Goal: Transaction & Acquisition: Purchase product/service

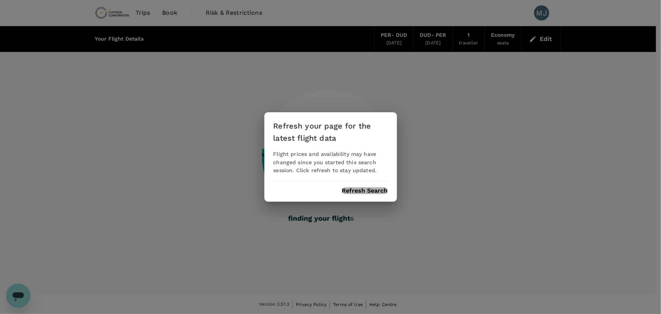
click at [366, 189] on button "Refresh Search" at bounding box center [365, 190] width 46 height 7
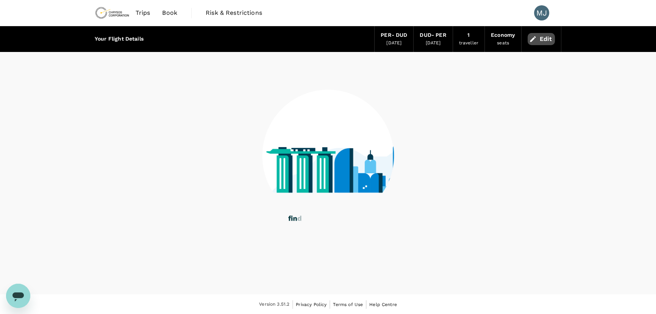
click at [540, 42] on button "Edit" at bounding box center [541, 39] width 27 height 12
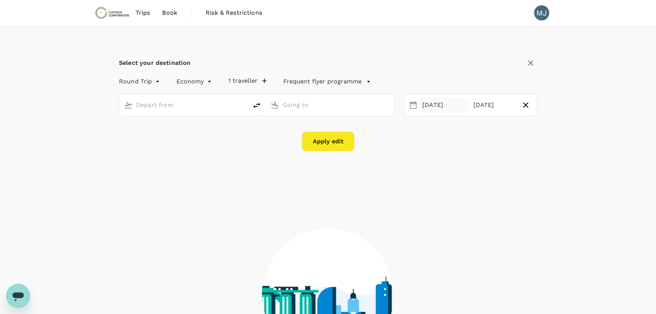
type input "Perth (PER)"
type input "Dunedin (DUD)"
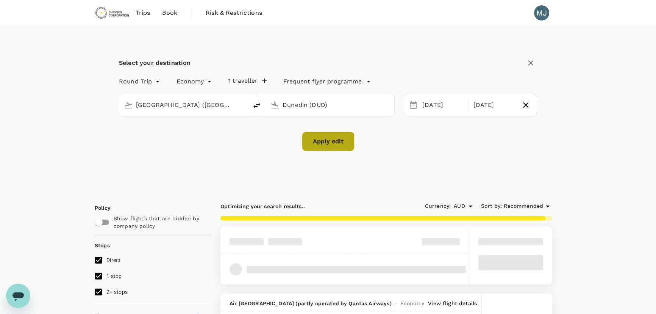
click at [342, 144] on button "Apply edit" at bounding box center [328, 141] width 53 height 20
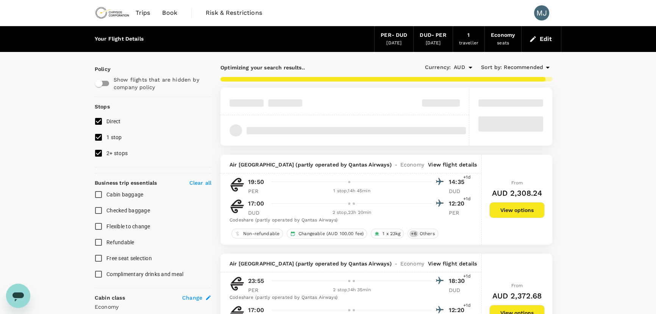
checkbox input "false"
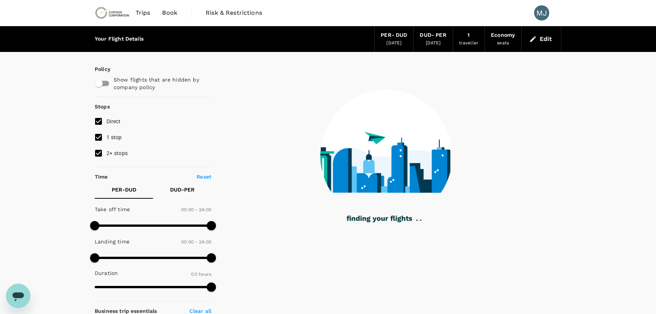
click at [500, 37] on div "Economy" at bounding box center [503, 35] width 24 height 8
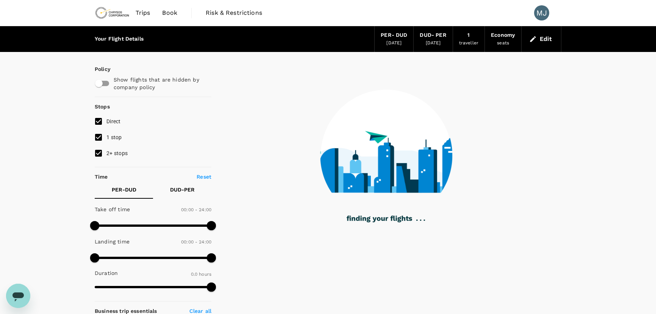
click at [500, 34] on div "Economy" at bounding box center [503, 35] width 24 height 8
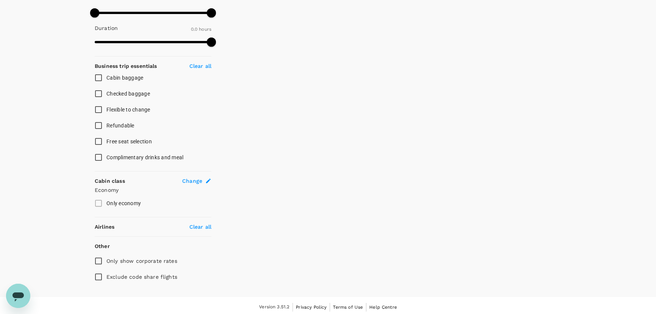
scroll to position [247, 0]
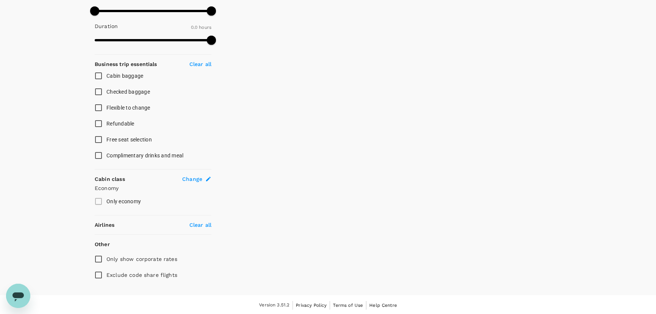
type input "1815"
click at [190, 178] on span "Change" at bounding box center [192, 179] width 20 height 8
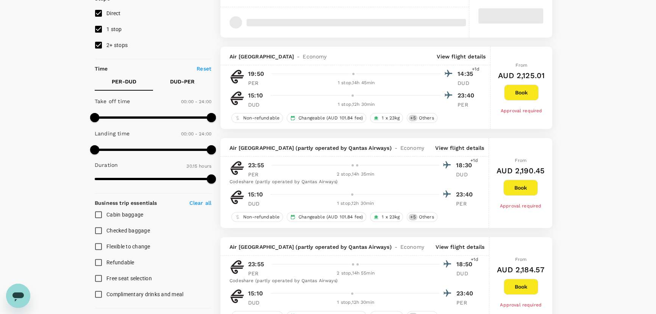
checkbox input "true"
type input "undefined, undefined (any)"
type input "AUD"
type input "[GEOGRAPHIC_DATA] ([GEOGRAPHIC_DATA])"
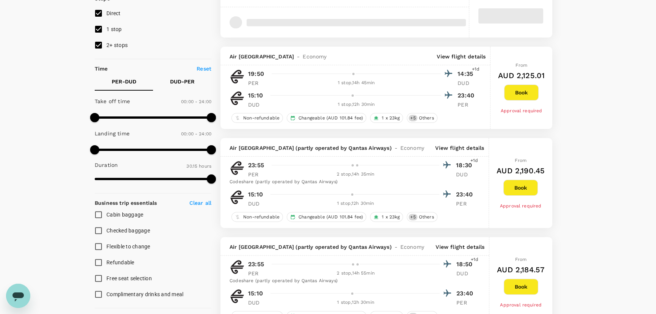
type input "Dunedin (DUD)"
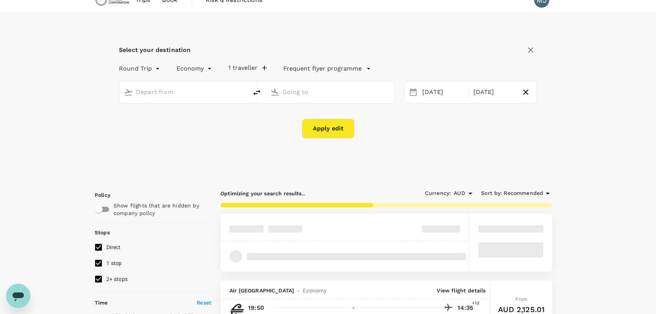
scroll to position [0, 0]
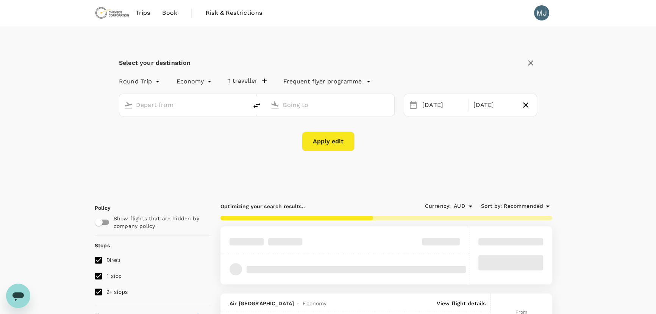
type input "[GEOGRAPHIC_DATA] ([GEOGRAPHIC_DATA])"
type input "Dunedin (DUD)"
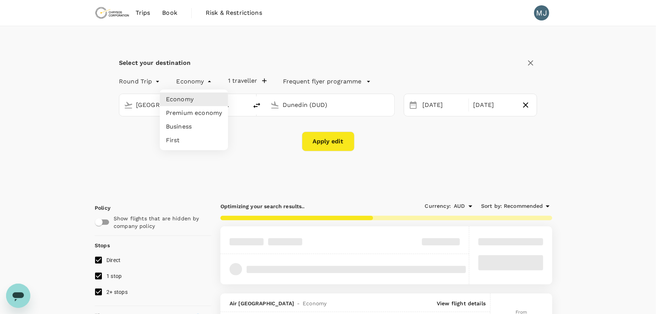
click at [198, 114] on li "Premium economy" at bounding box center [194, 113] width 68 height 14
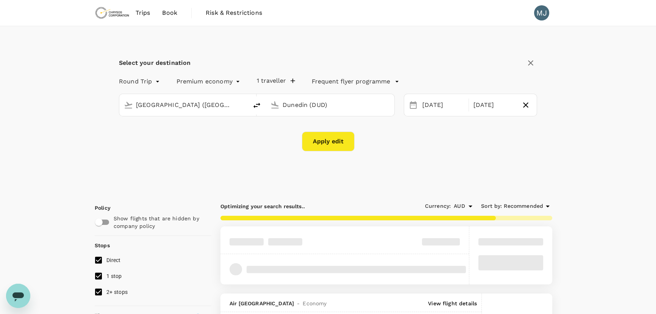
type input "premium-economy"
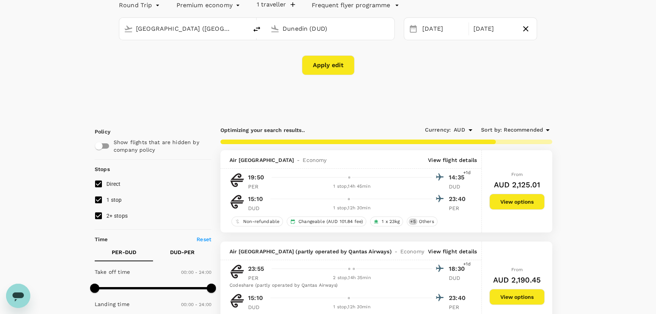
scroll to position [69, 0]
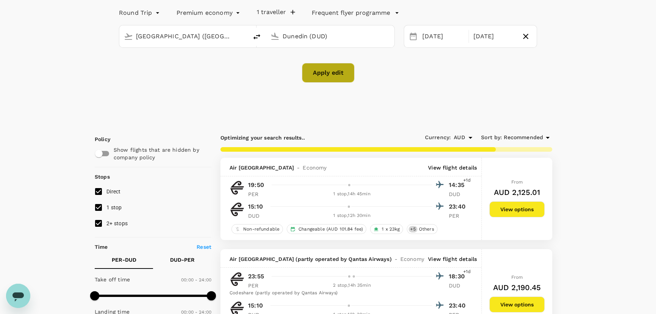
click at [316, 77] on button "Apply edit" at bounding box center [328, 73] width 53 height 20
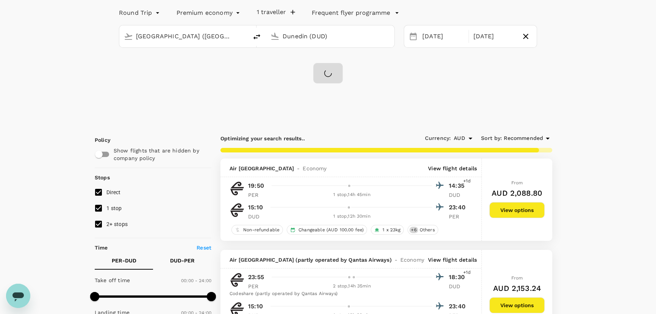
checkbox input "false"
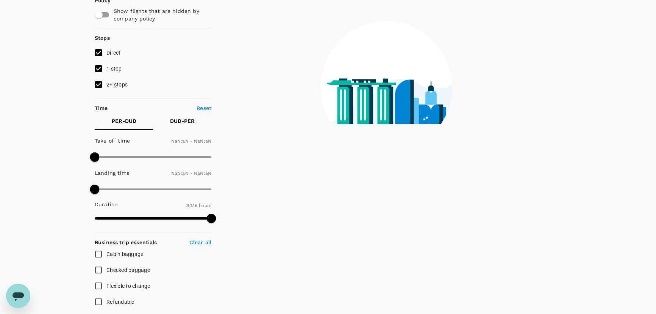
type input "1440"
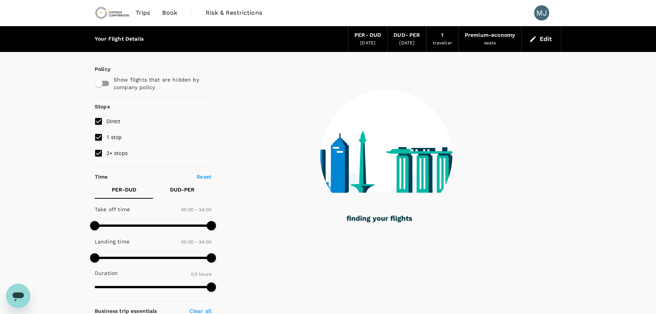
type input "1325"
checkbox input "true"
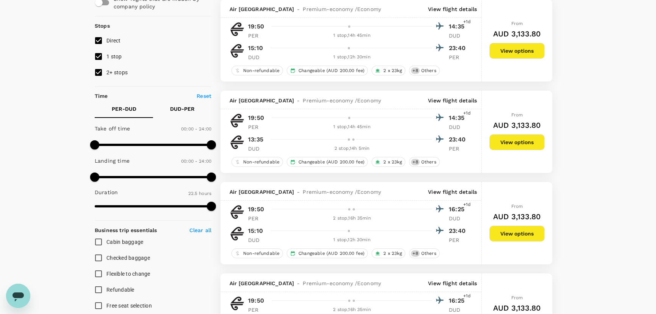
scroll to position [92, 0]
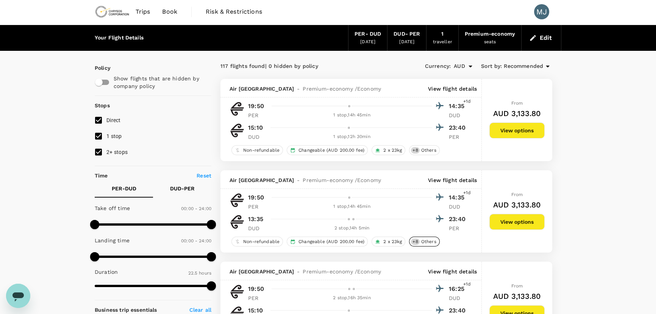
scroll to position [0, 0]
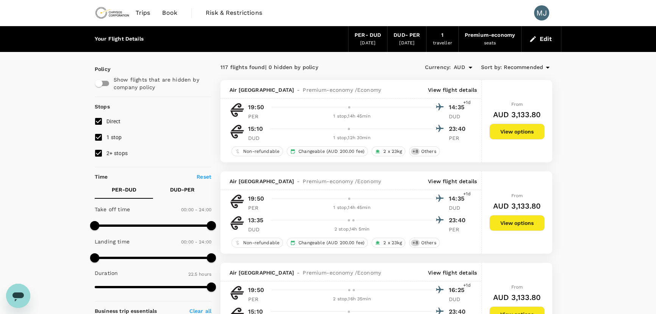
click at [508, 137] on button "View options" at bounding box center [516, 131] width 55 height 16
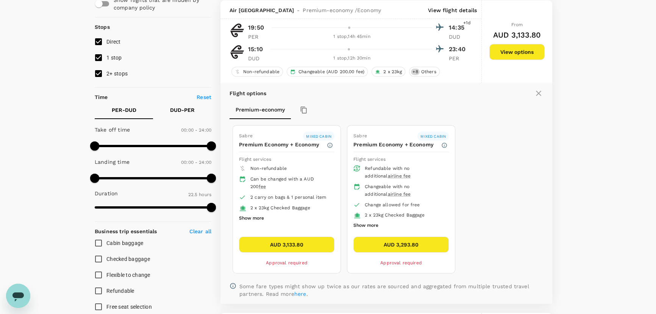
scroll to position [80, 0]
click at [539, 93] on icon at bounding box center [538, 93] width 5 height 5
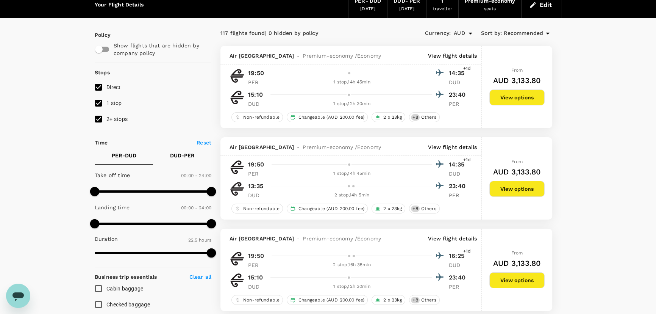
scroll to position [11, 0]
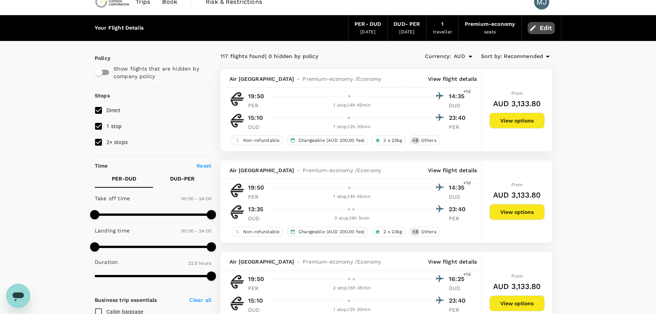
click at [553, 23] on button "Edit" at bounding box center [541, 28] width 27 height 12
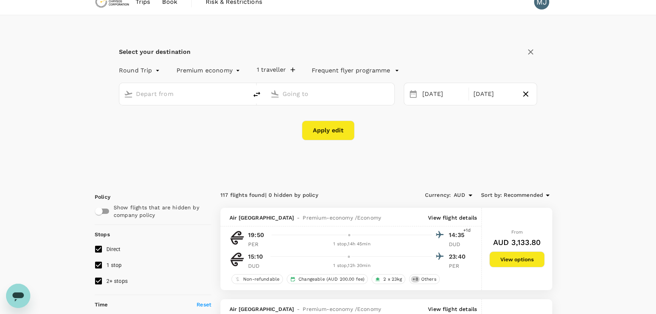
type input "[GEOGRAPHIC_DATA] ([GEOGRAPHIC_DATA])"
type input "Dunedin (DUD)"
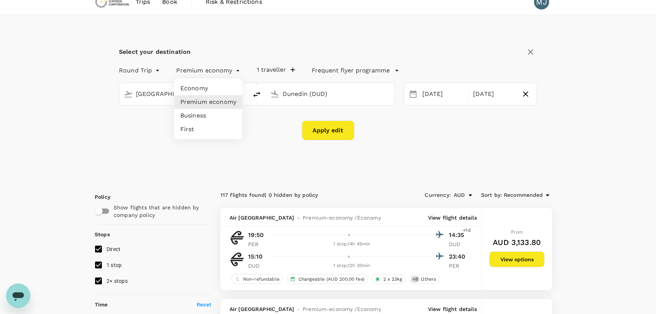
click at [210, 87] on li "Economy" at bounding box center [208, 88] width 68 height 14
type input "economy"
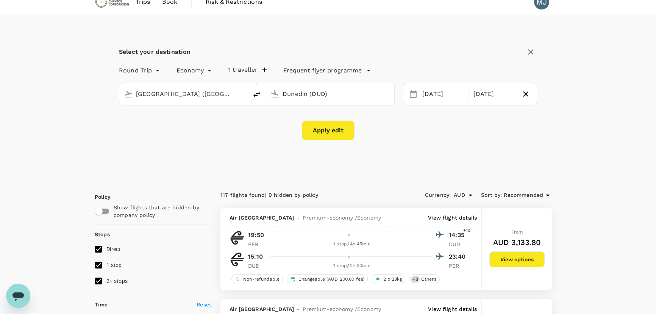
click at [259, 97] on icon "delete" at bounding box center [256, 94] width 9 height 9
type input "Dunedin (DUD)"
type input "[GEOGRAPHIC_DATA] ([GEOGRAPHIC_DATA])"
click at [259, 97] on icon "delete" at bounding box center [256, 94] width 9 height 9
type input "[GEOGRAPHIC_DATA] ([GEOGRAPHIC_DATA])"
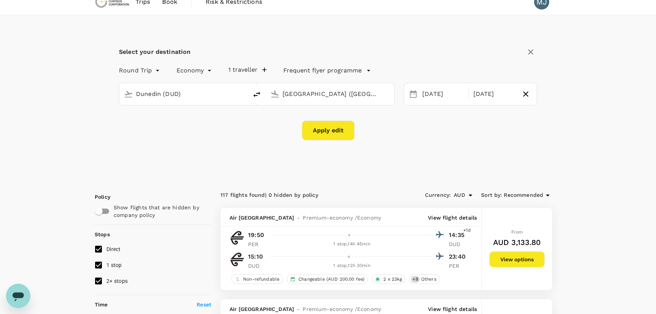
type input "Dunedin (DUD)"
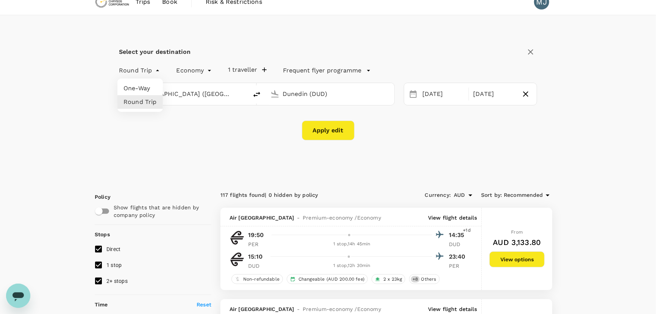
click at [147, 86] on li "One-Way" at bounding box center [139, 88] width 45 height 14
type input "oneway"
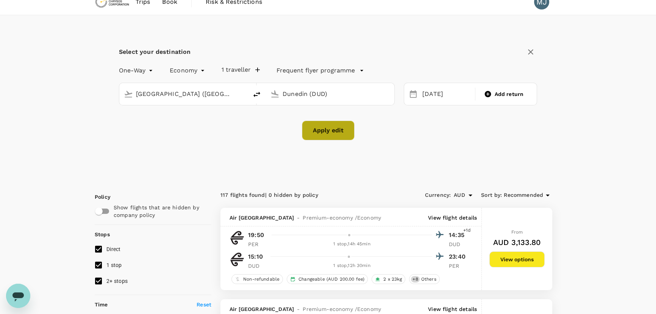
click at [322, 133] on button "Apply edit" at bounding box center [328, 130] width 53 height 20
checkbox input "false"
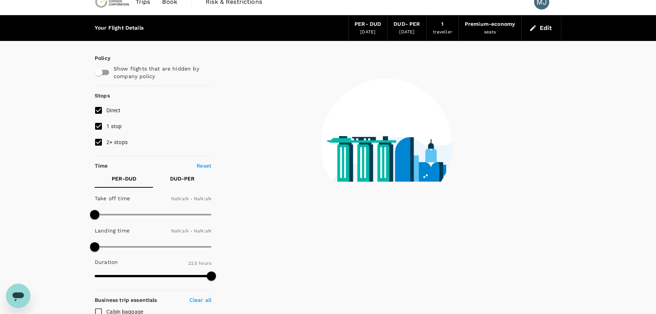
type input "1440"
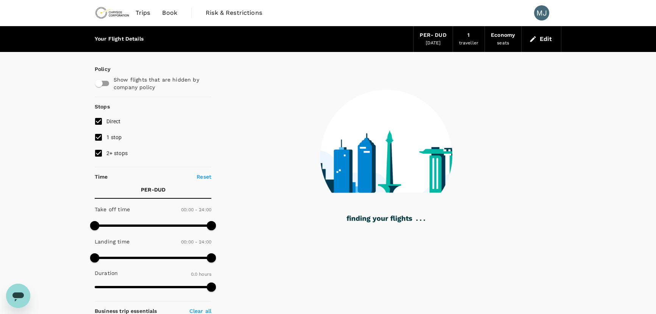
type input "1990"
checkbox input "true"
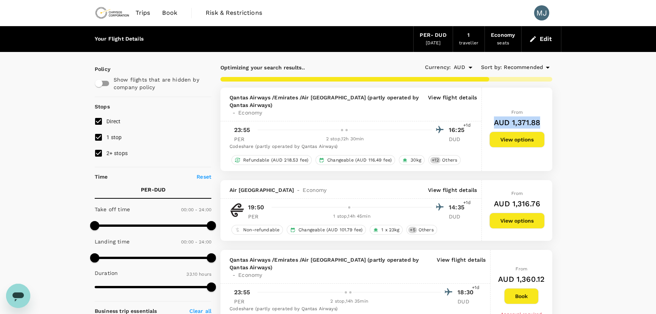
drag, startPoint x: 540, startPoint y: 121, endPoint x: 492, endPoint y: 117, distance: 47.5
click at [492, 117] on div "From AUD 1,371.88 View options" at bounding box center [516, 128] width 55 height 83
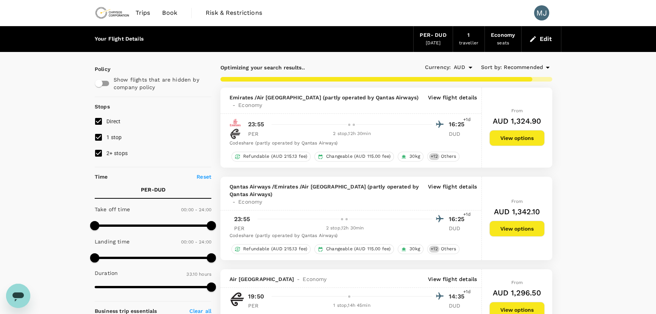
click at [542, 40] on button "Edit" at bounding box center [541, 39] width 27 height 12
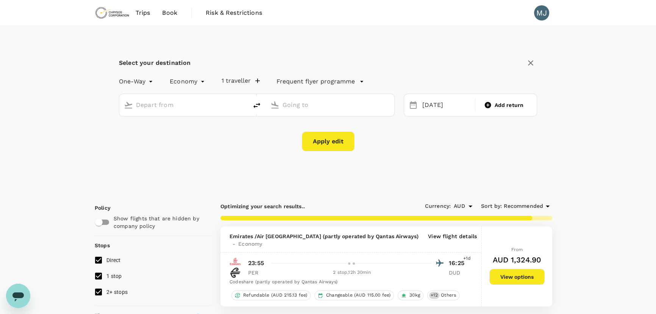
type input "[GEOGRAPHIC_DATA] ([GEOGRAPHIC_DATA])"
type input "Dunedin (DUD)"
click at [257, 104] on icon "delete" at bounding box center [256, 105] width 7 height 5
type input "Dunedin (DUD)"
type input "[GEOGRAPHIC_DATA] ([GEOGRAPHIC_DATA])"
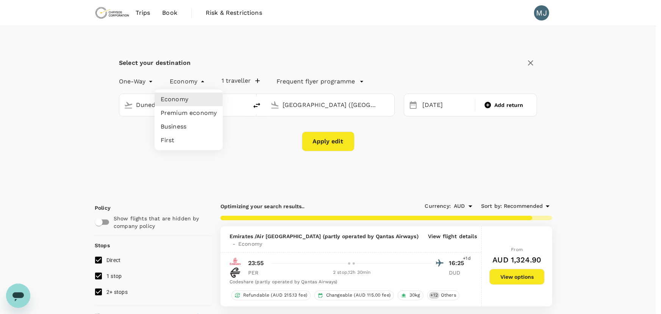
click at [202, 115] on li "Premium economy" at bounding box center [189, 113] width 68 height 14
type input "premium-economy"
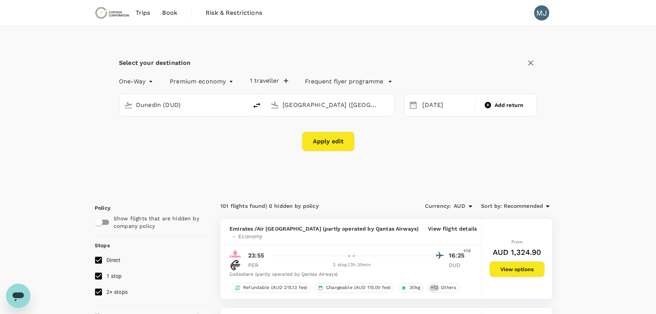
click at [328, 137] on button "Apply edit" at bounding box center [328, 141] width 53 height 20
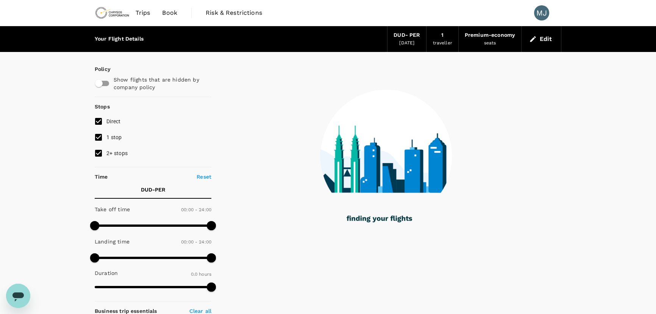
checkbox input "true"
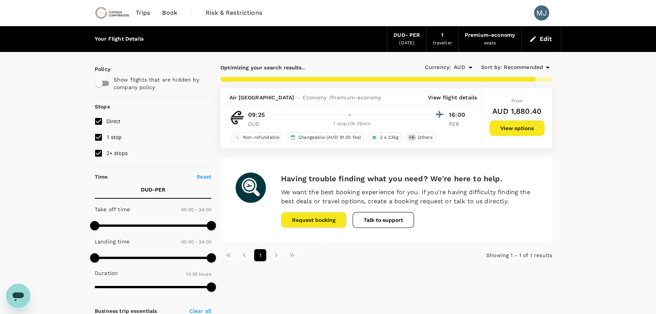
click at [405, 36] on div "DUD - PER" at bounding box center [407, 35] width 27 height 8
click at [552, 38] on button "Edit" at bounding box center [541, 39] width 27 height 12
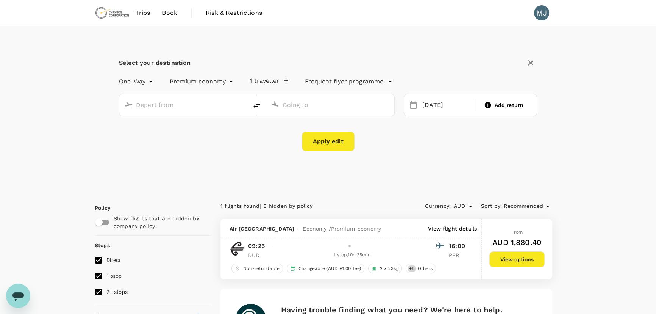
type input "Dunedin (DUD)"
type input "[GEOGRAPHIC_DATA] ([GEOGRAPHIC_DATA])"
click at [445, 102] on div "[DATE]" at bounding box center [446, 105] width 54 height 15
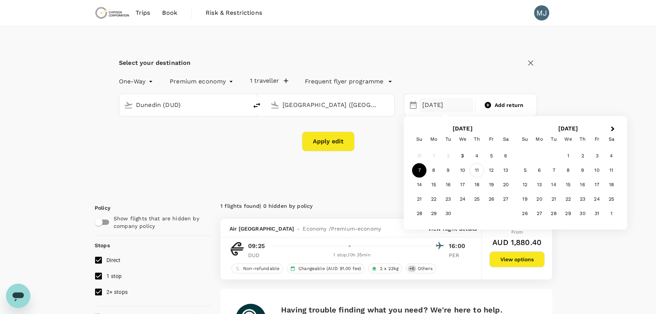
click at [481, 174] on div "11" at bounding box center [477, 170] width 14 height 14
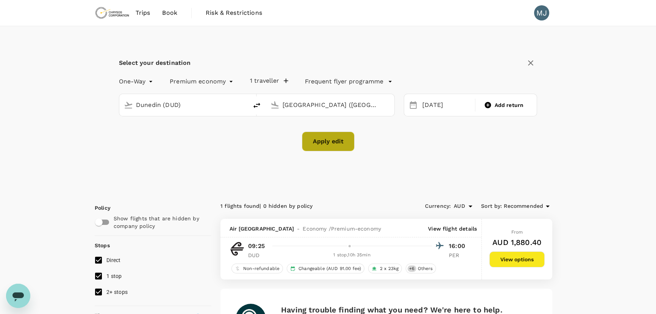
drag, startPoint x: 328, startPoint y: 143, endPoint x: 409, endPoint y: 142, distance: 81.1
click at [329, 142] on button "Apply edit" at bounding box center [328, 141] width 53 height 20
checkbox input "false"
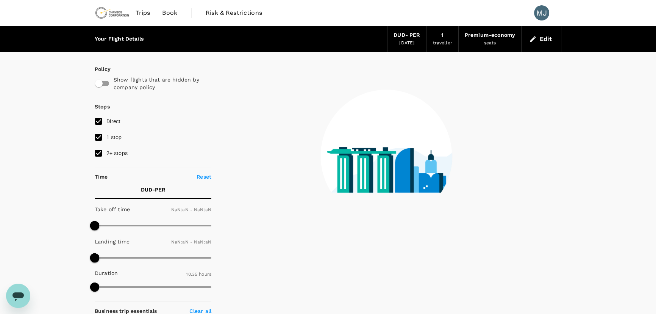
type input "1440"
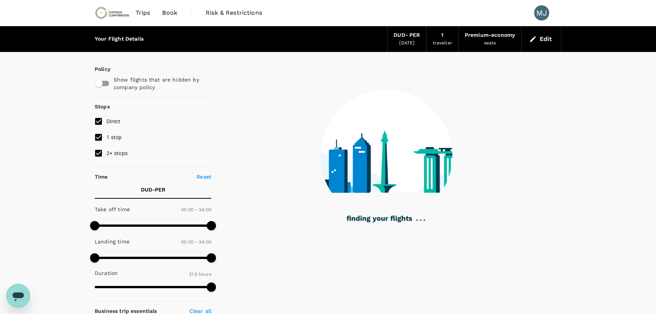
type input "1265"
checkbox input "true"
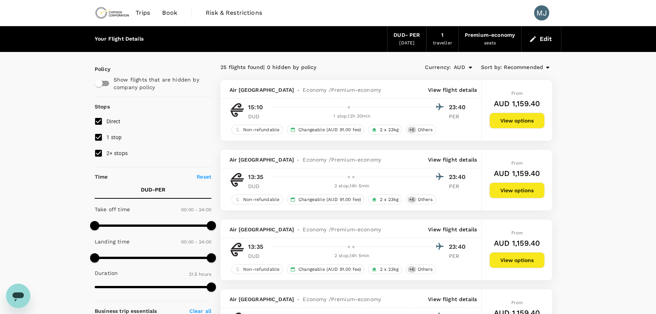
click at [501, 117] on button "View options" at bounding box center [516, 120] width 55 height 16
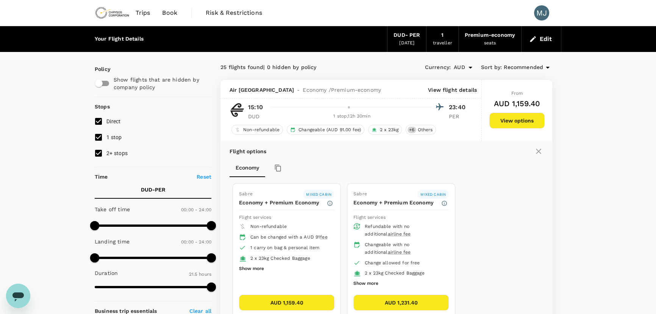
click at [539, 39] on button "Edit" at bounding box center [541, 39] width 27 height 12
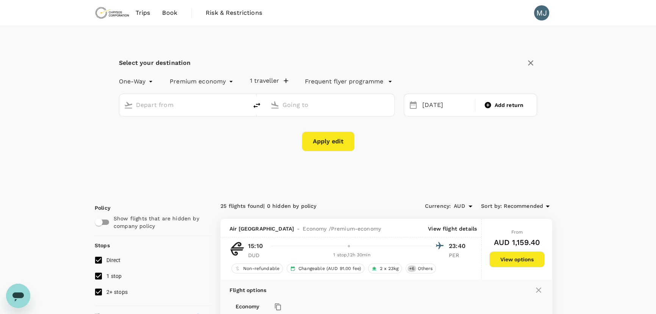
type input "Dunedin (DUD)"
type input "[GEOGRAPHIC_DATA] ([GEOGRAPHIC_DATA])"
click at [178, 106] on input "Dunedin (DUD)" at bounding box center [184, 105] width 96 height 12
click at [258, 104] on icon "delete" at bounding box center [256, 105] width 7 height 5
type input "[GEOGRAPHIC_DATA] ([GEOGRAPHIC_DATA])"
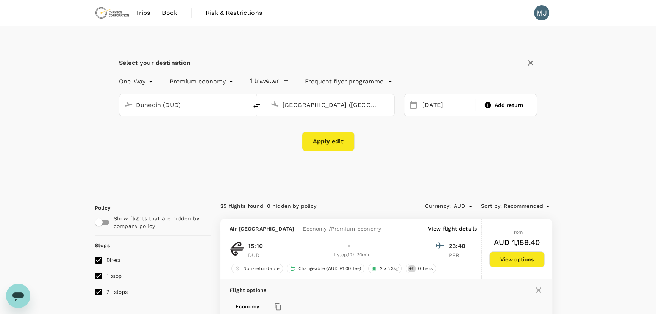
type input "Dunedin (DUD)"
click at [472, 106] on div "[DATE]" at bounding box center [446, 105] width 54 height 15
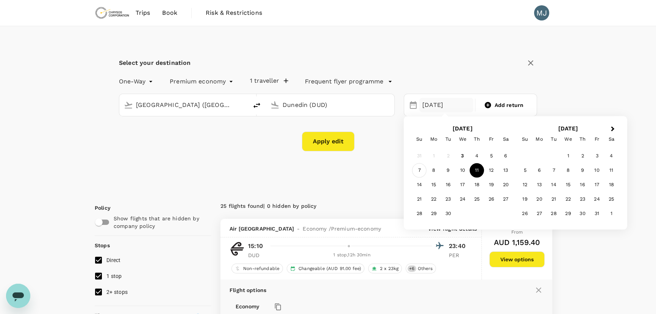
click at [421, 174] on div "7" at bounding box center [419, 170] width 14 height 14
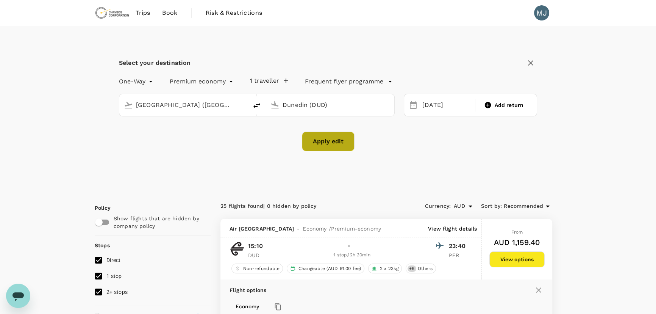
click at [323, 144] on button "Apply edit" at bounding box center [328, 141] width 53 height 20
checkbox input "false"
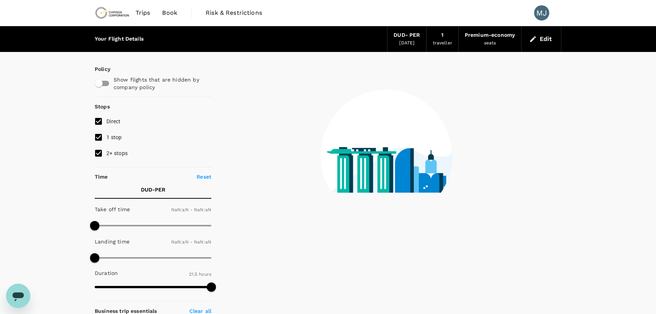
type input "1440"
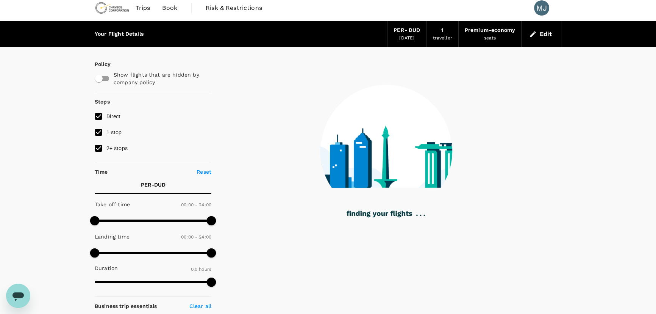
type input "1325"
checkbox input "true"
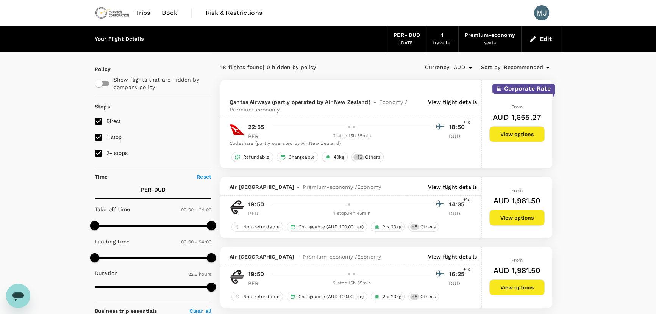
click at [538, 36] on button "Edit" at bounding box center [541, 39] width 27 height 12
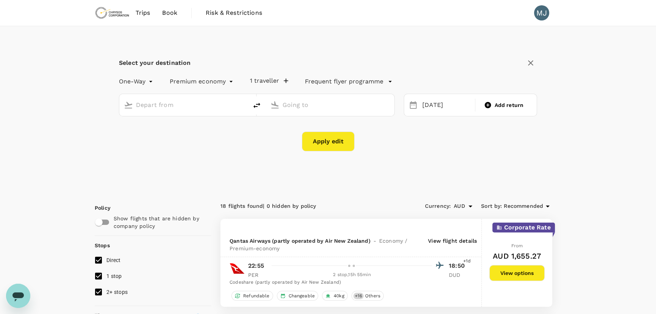
type input "[GEOGRAPHIC_DATA] ([GEOGRAPHIC_DATA])"
type input "Dunedin (DUD)"
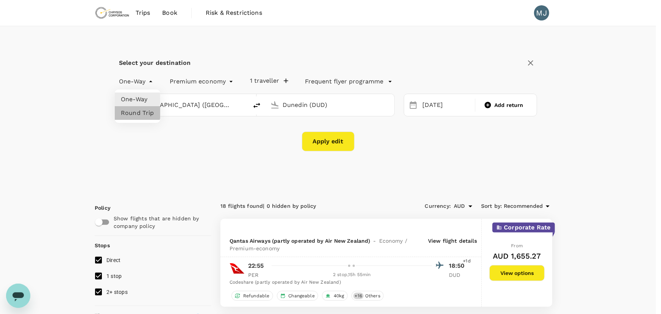
click at [134, 111] on li "Round Trip" at bounding box center [137, 113] width 45 height 14
type input "roundtrip"
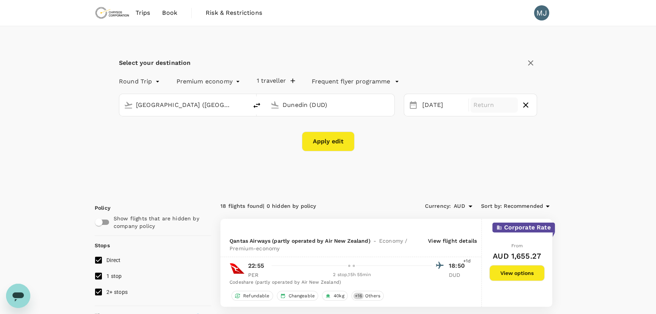
click at [511, 108] on p "Return" at bounding box center [494, 104] width 42 height 9
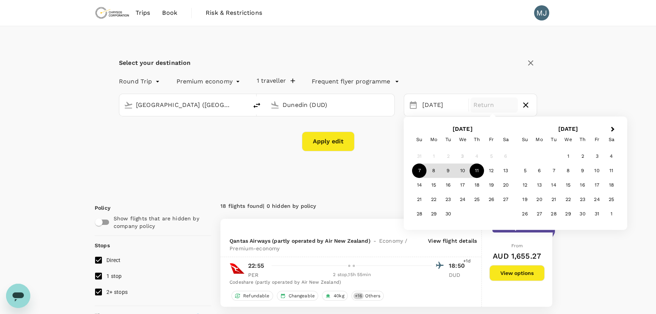
click at [477, 170] on div "11" at bounding box center [477, 171] width 14 height 14
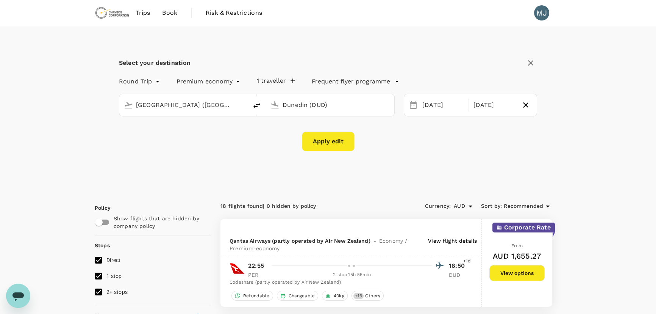
click at [318, 144] on button "Apply edit" at bounding box center [328, 141] width 53 height 20
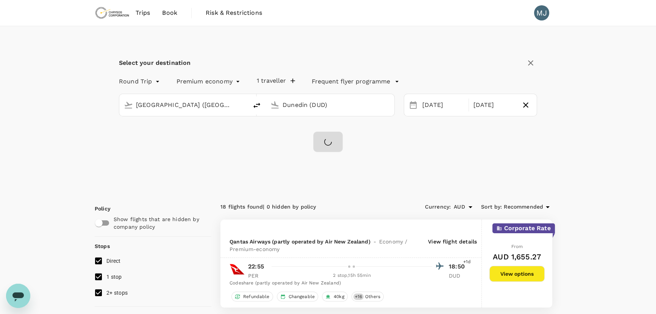
checkbox input "false"
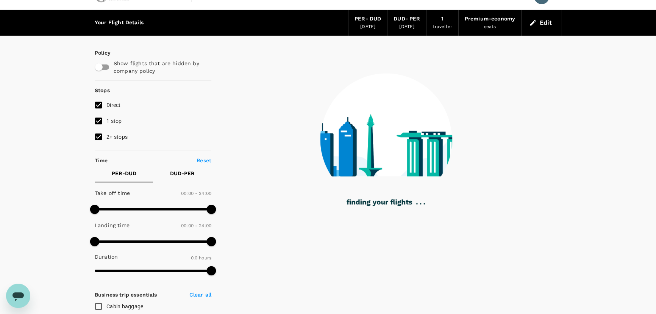
scroll to position [18, 0]
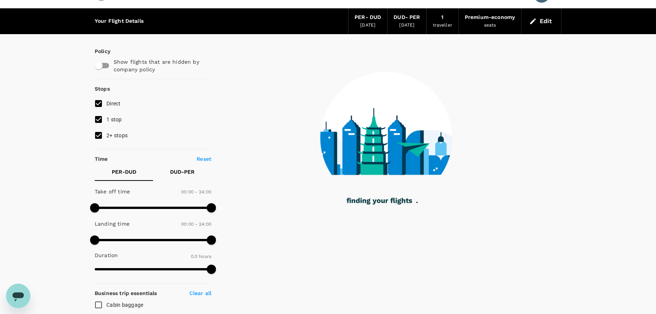
checkbox input "true"
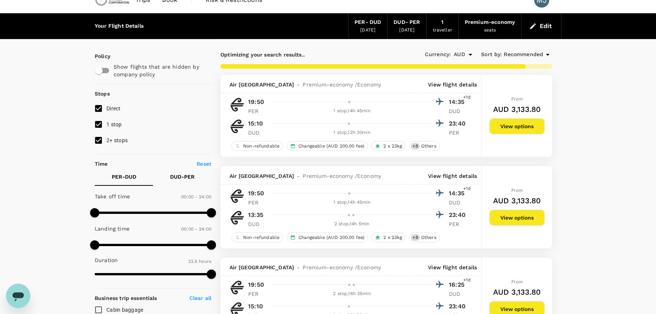
scroll to position [0, 0]
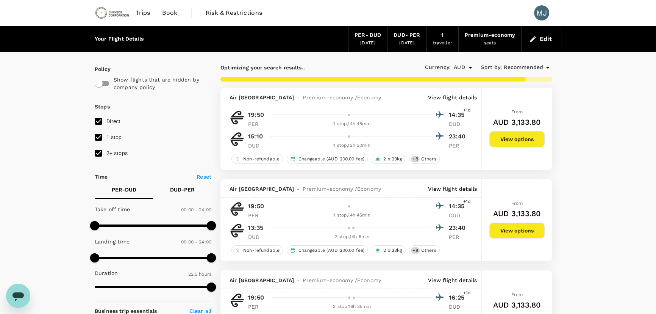
click at [544, 36] on button "Edit" at bounding box center [541, 39] width 27 height 12
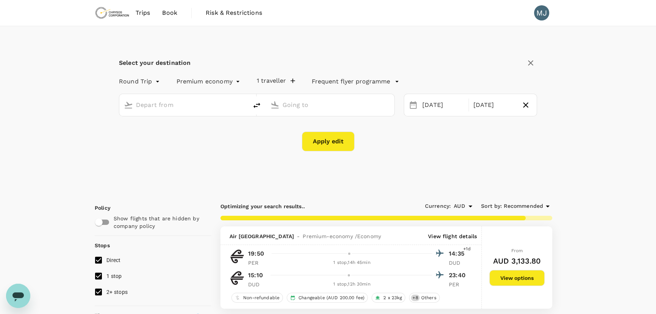
type input "[GEOGRAPHIC_DATA] ([GEOGRAPHIC_DATA])"
type input "Dunedin (DUD)"
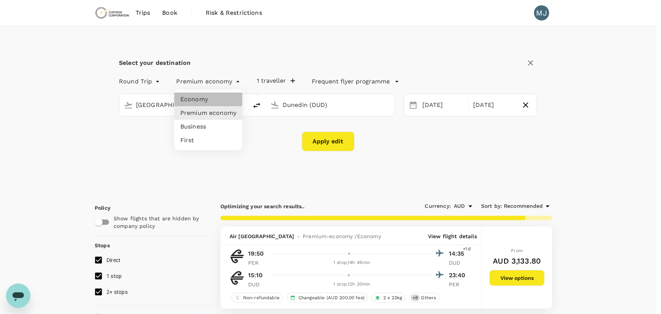
drag, startPoint x: 219, startPoint y: 103, endPoint x: 431, endPoint y: 106, distance: 212.5
click at [219, 103] on li "Economy" at bounding box center [208, 99] width 68 height 14
type input "economy"
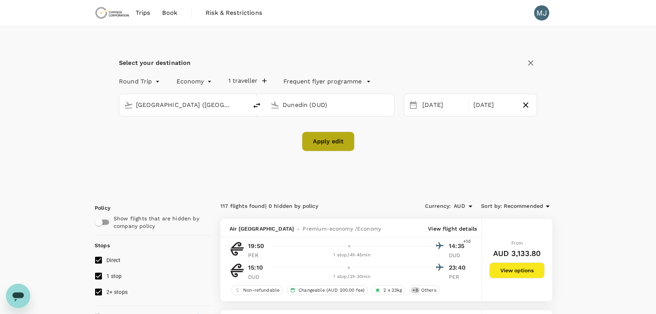
click at [339, 138] on button "Apply edit" at bounding box center [328, 141] width 53 height 20
checkbox input "false"
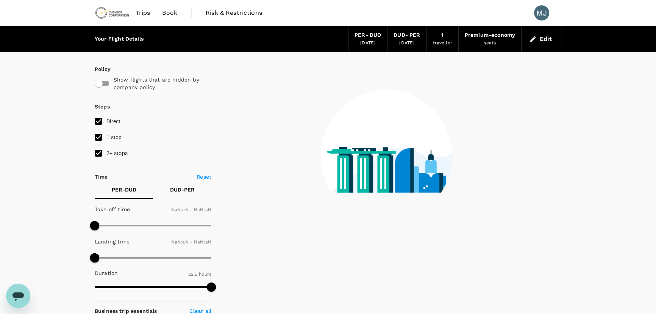
type input "1440"
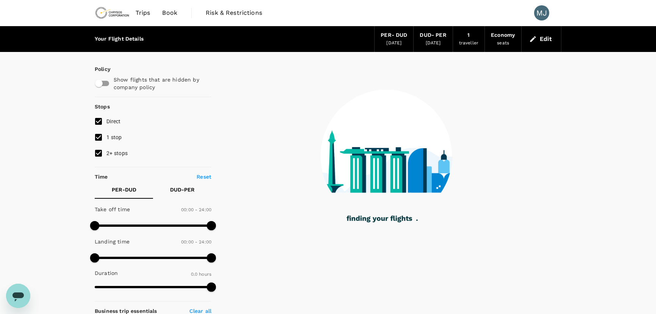
click at [542, 36] on button "Edit" at bounding box center [541, 39] width 27 height 12
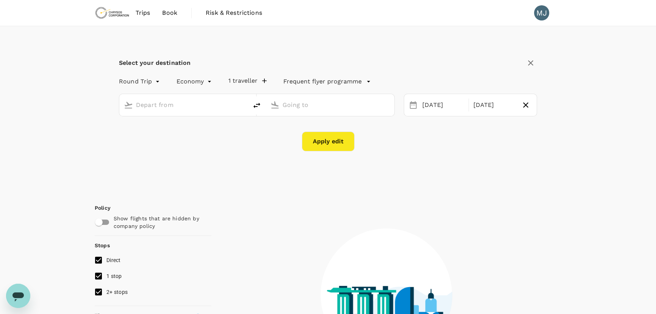
type input "[GEOGRAPHIC_DATA] ([GEOGRAPHIC_DATA])"
type input "Dunedin (DUD)"
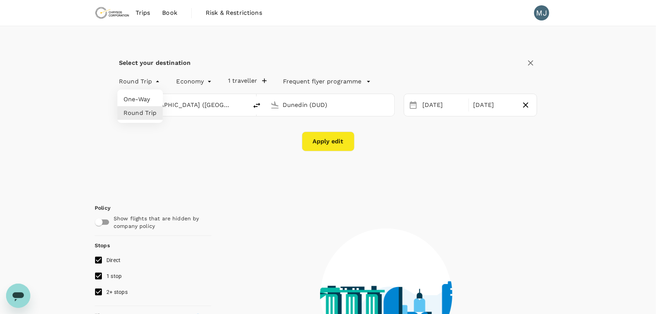
click at [135, 98] on li "One-Way" at bounding box center [139, 99] width 45 height 14
type input "oneway"
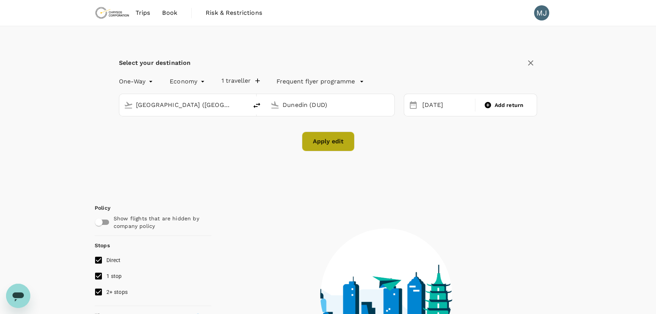
click at [318, 141] on button "Apply edit" at bounding box center [328, 141] width 53 height 20
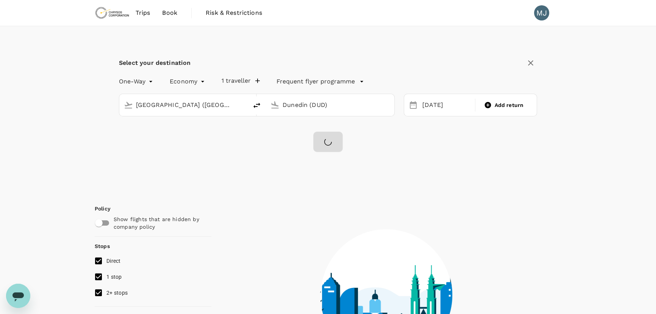
type input "1815"
checkbox input "true"
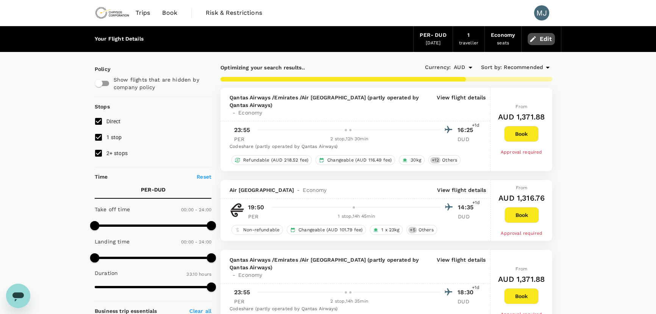
click at [547, 42] on button "Edit" at bounding box center [541, 39] width 27 height 12
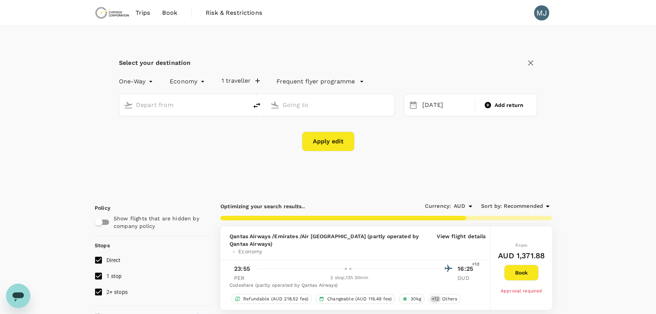
type input "[GEOGRAPHIC_DATA] ([GEOGRAPHIC_DATA])"
type input "Dunedin (DUD)"
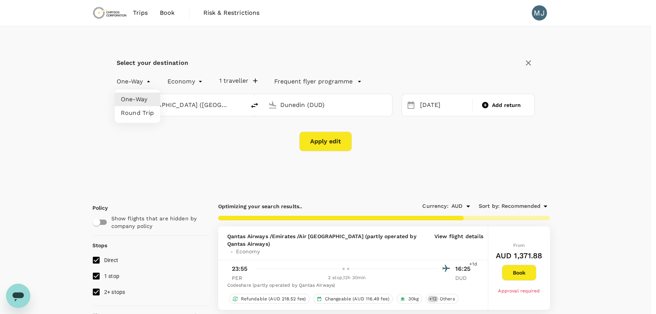
click at [143, 114] on li "Round Trip" at bounding box center [137, 113] width 45 height 14
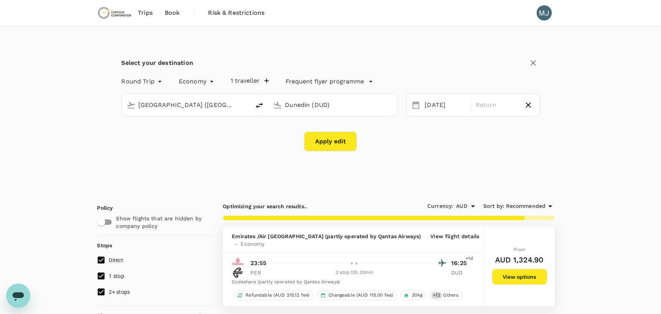
type input "roundtrip"
drag, startPoint x: 508, startPoint y: 106, endPoint x: 503, endPoint y: 106, distance: 5.0
click at [505, 106] on p "Return" at bounding box center [494, 104] width 42 height 9
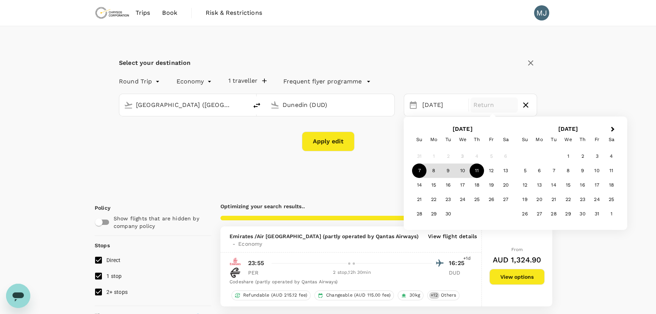
click at [474, 168] on div "11" at bounding box center [477, 171] width 14 height 14
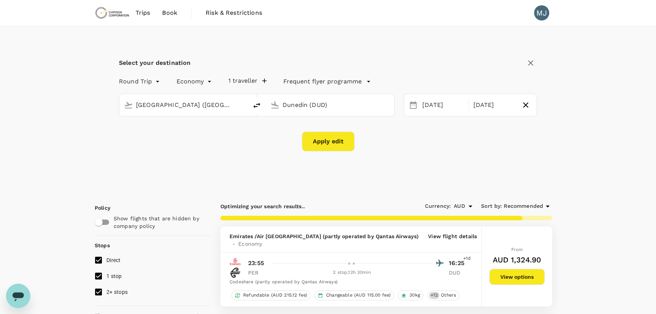
click at [309, 143] on button "Apply edit" at bounding box center [328, 141] width 53 height 20
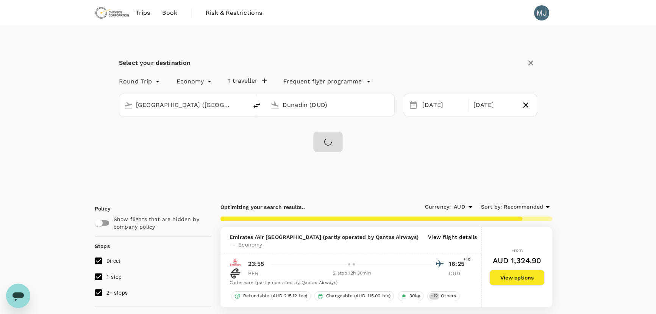
checkbox input "false"
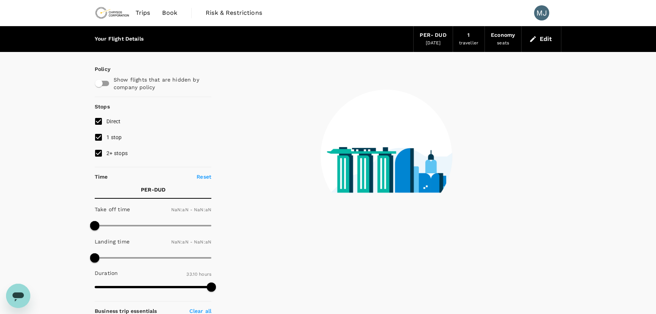
type input "1440"
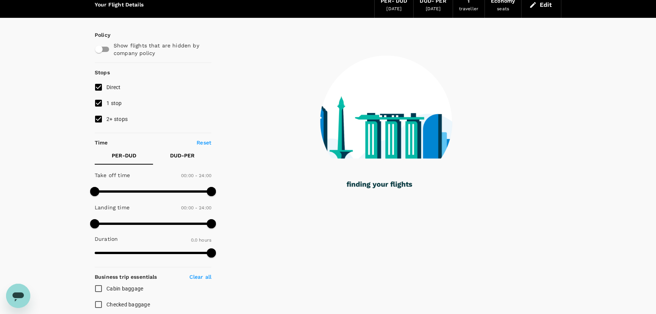
scroll to position [33, 0]
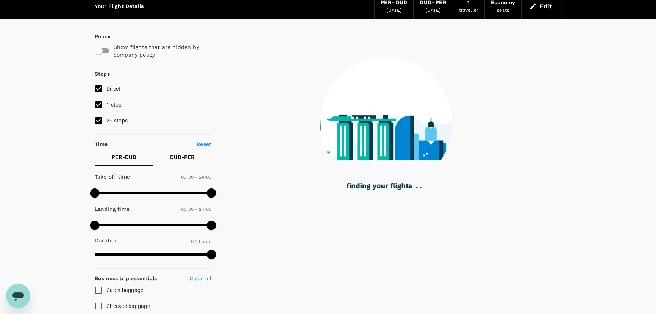
type input "1815"
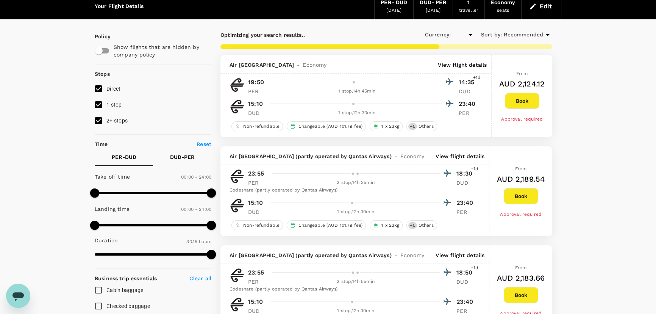
checkbox input "true"
type input "AUD"
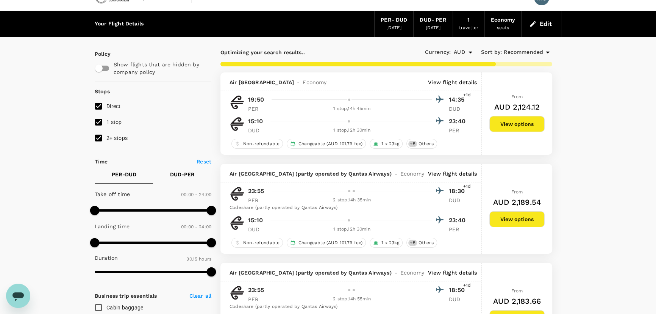
scroll to position [0, 0]
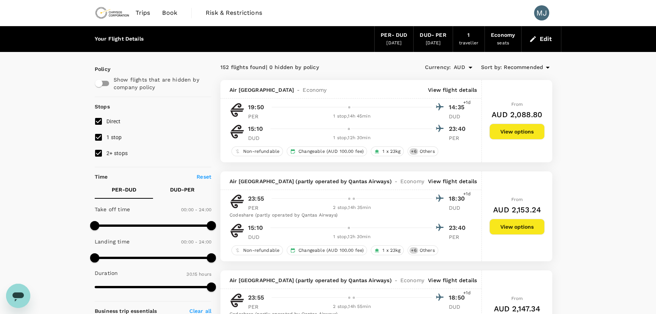
click at [511, 131] on button "View options" at bounding box center [516, 131] width 55 height 16
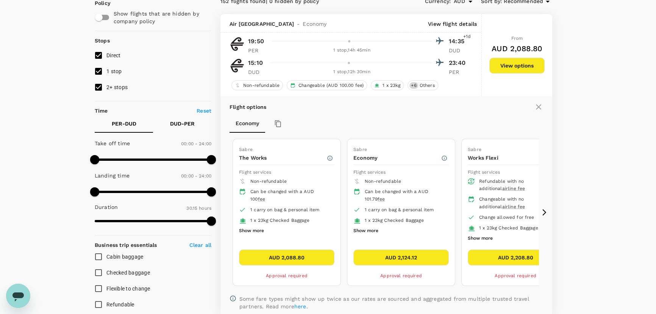
scroll to position [80, 0]
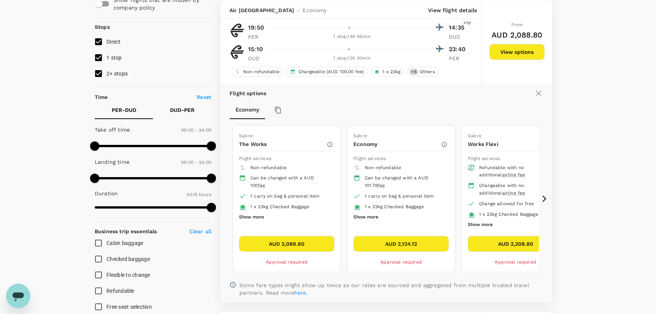
click at [293, 247] on button "AUD 2,088.80" at bounding box center [286, 244] width 95 height 16
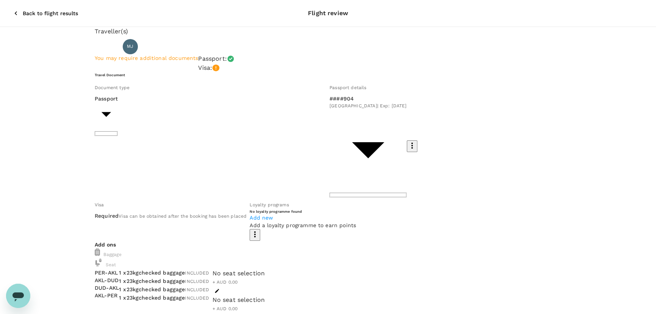
type input "9c4289b1-14a3-4119-8736-521306e5ca8f"
type textarea "NZ Maintenance training"
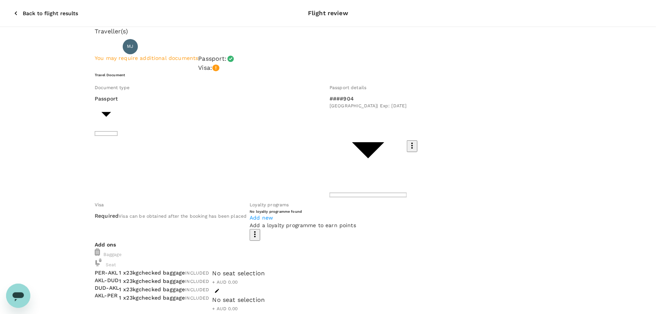
click at [130, 262] on input "radio" at bounding box center [330, 157] width 661 height 314
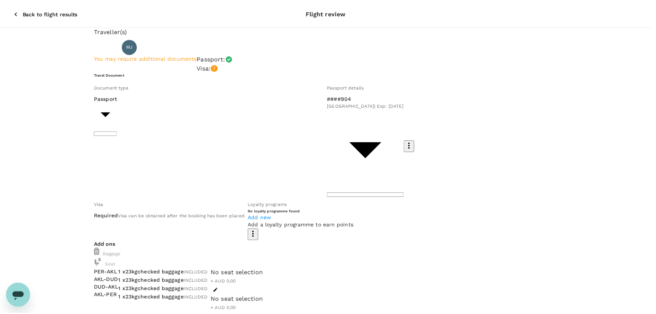
scroll to position [0, 0]
click at [220, 84] on div "Travel Document Document type Passport Passport ​ Passport details ####904 Maur…" at bounding box center [328, 156] width 467 height 168
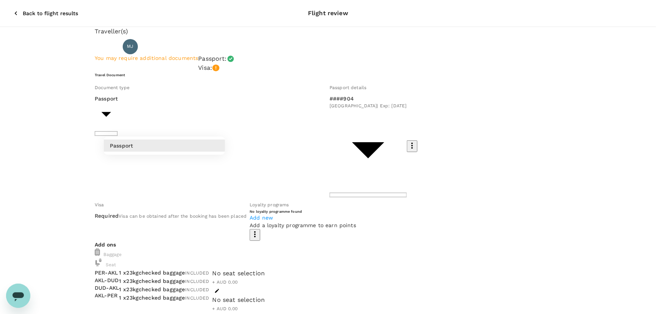
drag, startPoint x: 195, startPoint y: 126, endPoint x: 267, endPoint y: 127, distance: 71.6
click at [195, 125] on div at bounding box center [330, 157] width 661 height 314
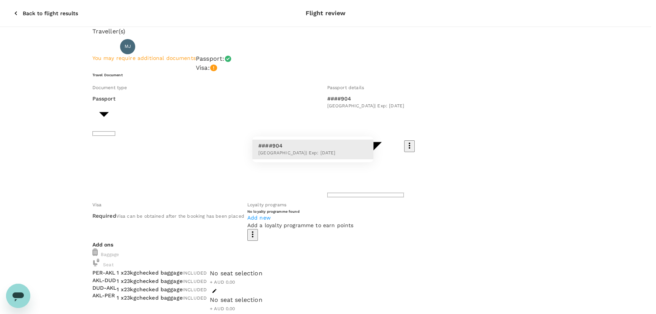
click at [305, 127] on div at bounding box center [330, 157] width 661 height 314
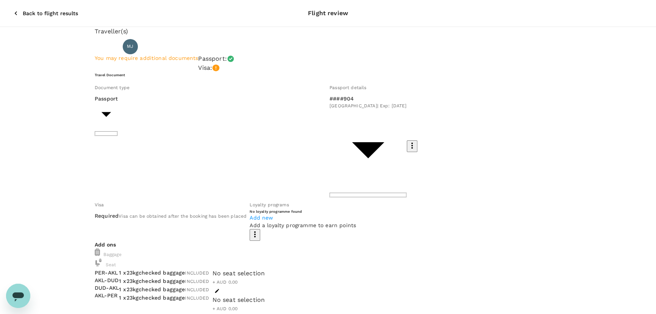
click at [200, 213] on span "Visa can be obtained after the booking has been placed" at bounding box center [183, 215] width 128 height 5
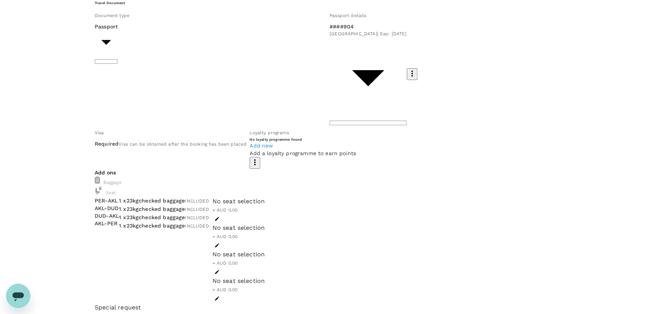
scroll to position [92, 0]
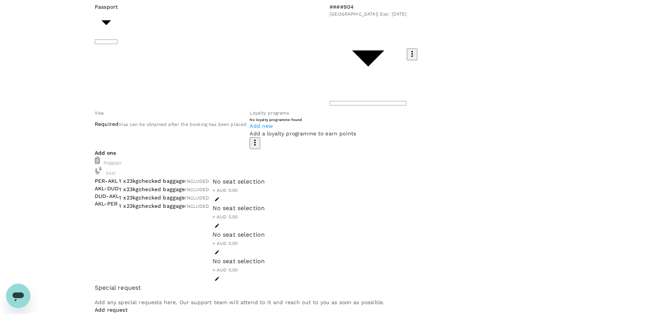
click at [265, 177] on div "No seat selection" at bounding box center [238, 181] width 53 height 9
click at [265, 177] on div "No seat selection + AUD 0.00" at bounding box center [238, 185] width 53 height 17
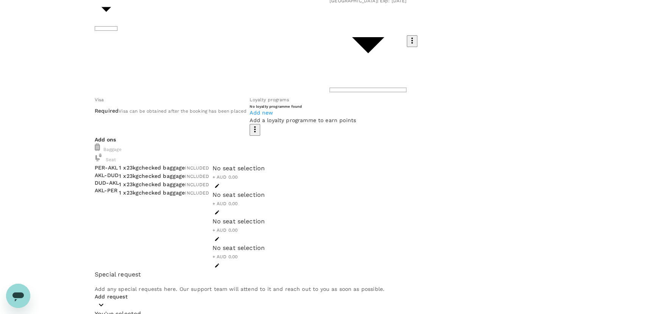
scroll to position [116, 0]
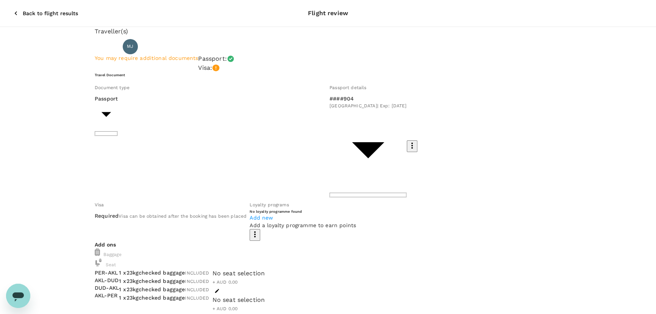
click at [12, 9] on icon "button" at bounding box center [16, 13] width 8 height 8
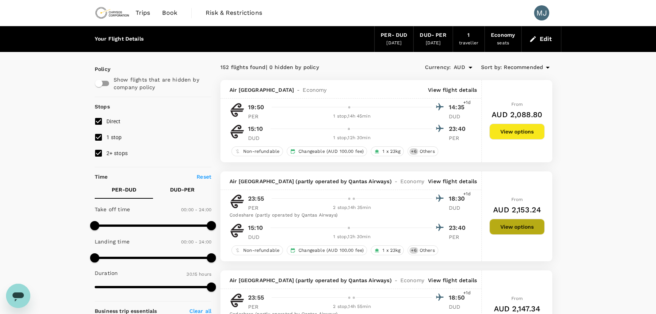
click at [496, 220] on button "View options" at bounding box center [516, 227] width 55 height 16
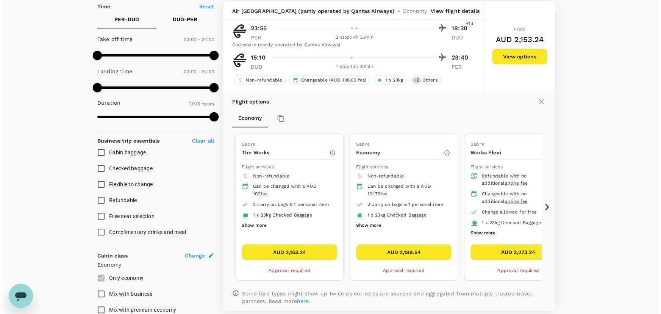
scroll to position [171, 0]
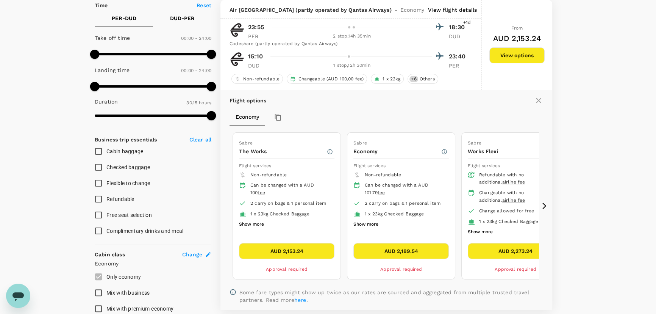
click at [453, 9] on p "View flight details" at bounding box center [452, 10] width 49 height 8
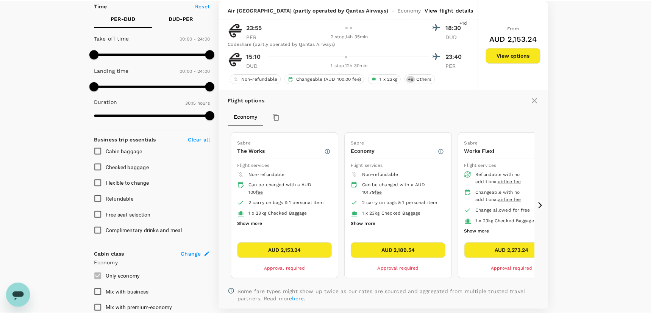
scroll to position [220, 0]
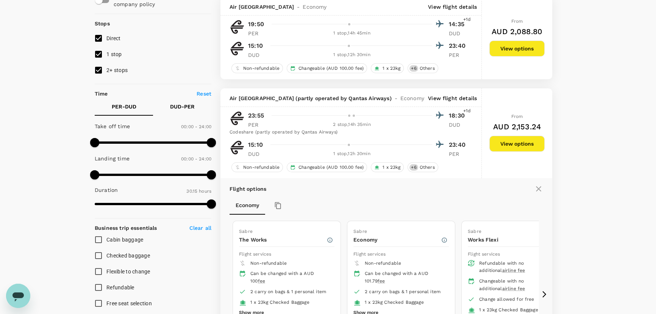
scroll to position [80, 0]
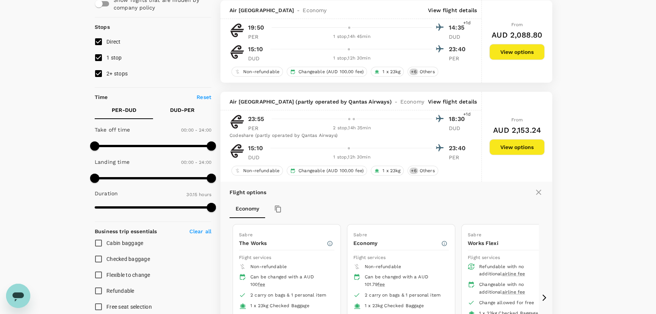
click at [511, 146] on button "View options" at bounding box center [516, 147] width 55 height 16
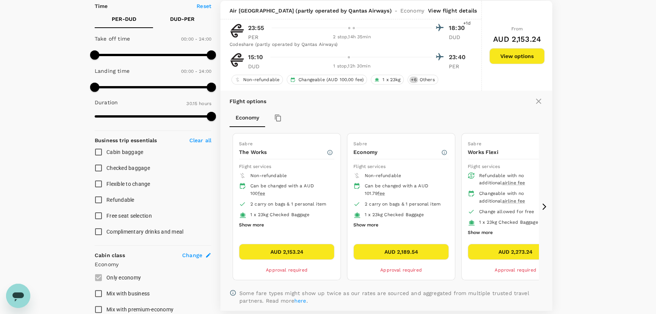
scroll to position [171, 0]
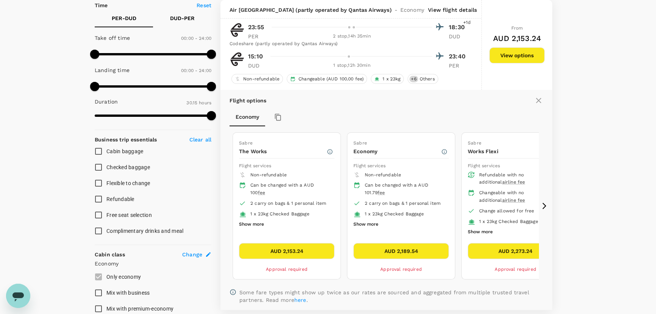
click at [306, 251] on button "AUD 2,153.24" at bounding box center [286, 251] width 95 height 16
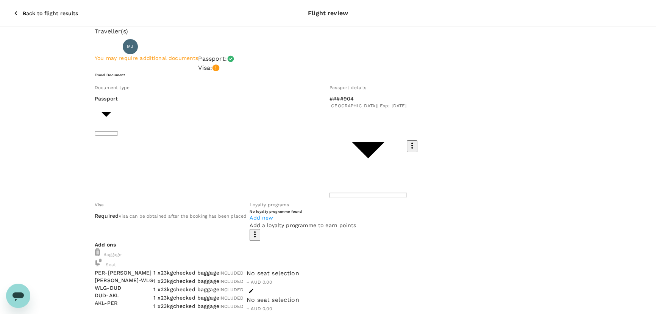
type textarea "NZ travel for maintenance training"
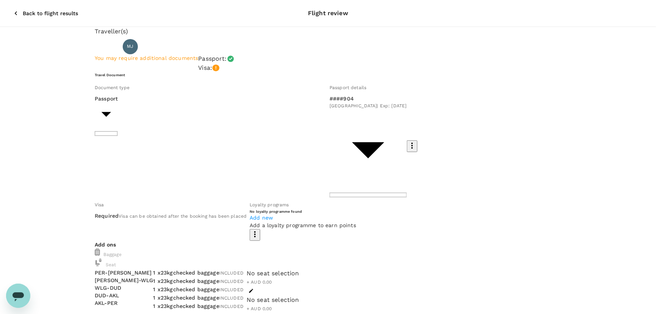
scroll to position [69, 0]
drag, startPoint x: 54, startPoint y: 250, endPoint x: 53, endPoint y: 261, distance: 10.3
drag, startPoint x: 53, startPoint y: 261, endPoint x: 27, endPoint y: 266, distance: 26.4
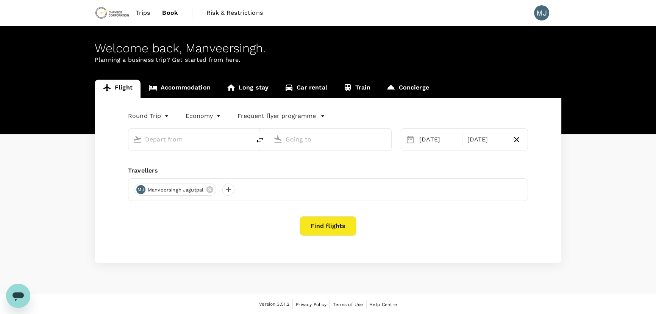
type input "[GEOGRAPHIC_DATA] ([GEOGRAPHIC_DATA])"
type input "Dunedin (DUD)"
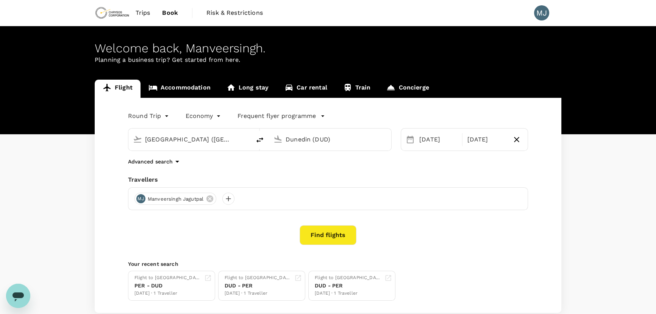
click at [339, 237] on button "Find flights" at bounding box center [328, 235] width 57 height 20
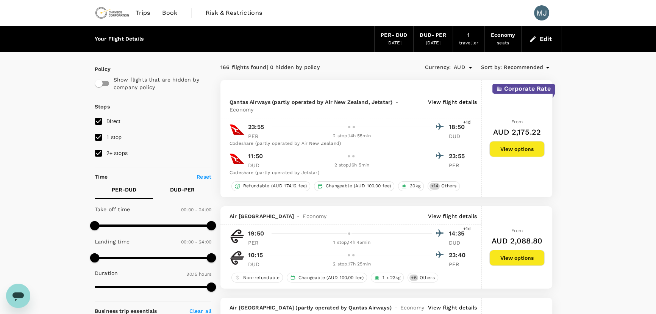
type input "1410"
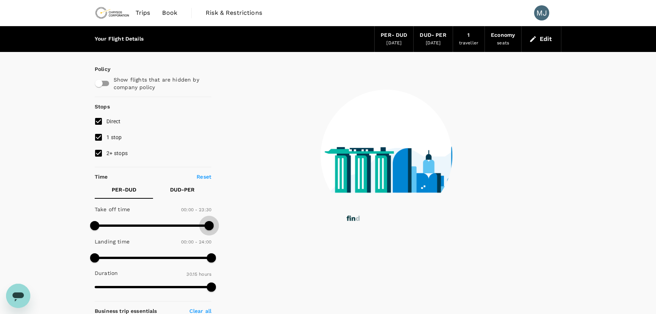
click at [208, 229] on span at bounding box center [209, 225] width 9 height 9
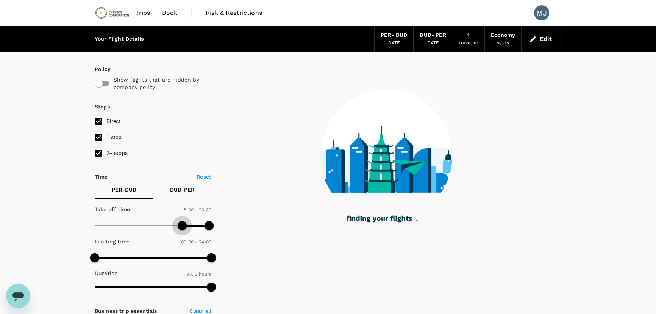
drag, startPoint x: 94, startPoint y: 226, endPoint x: 182, endPoint y: 229, distance: 88.3
click at [182, 229] on span at bounding box center [182, 225] width 9 height 9
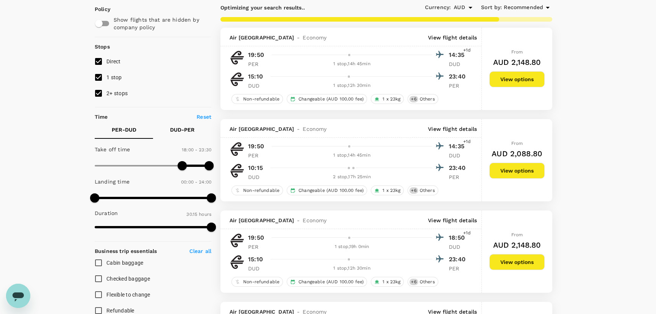
scroll to position [73, 0]
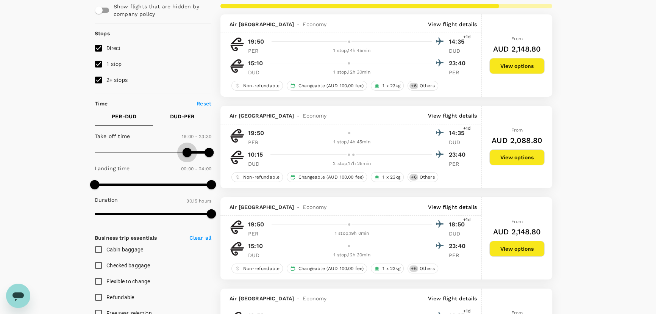
click at [186, 150] on span at bounding box center [187, 152] width 9 height 9
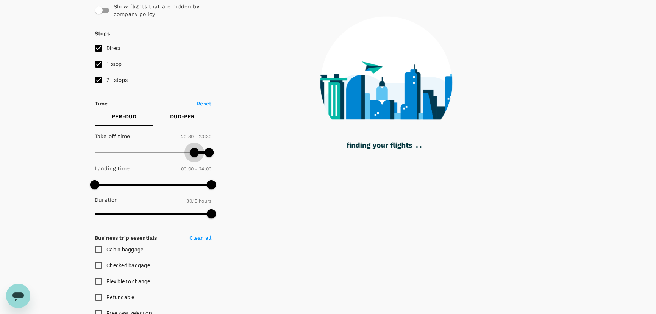
drag, startPoint x: 187, startPoint y: 152, endPoint x: 195, endPoint y: 152, distance: 8.3
click at [195, 152] on span at bounding box center [194, 152] width 9 height 9
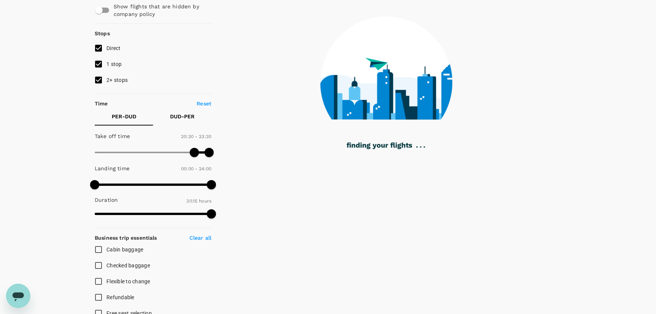
type input "1260"
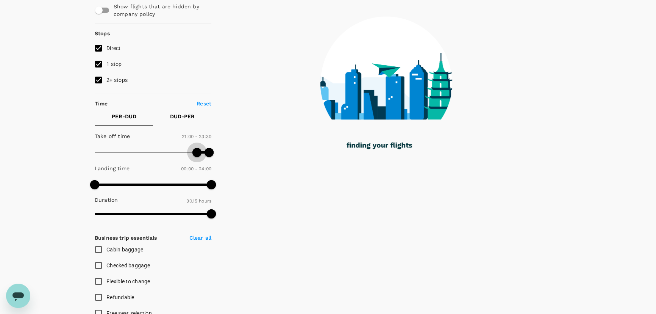
click at [197, 152] on span at bounding box center [196, 152] width 9 height 9
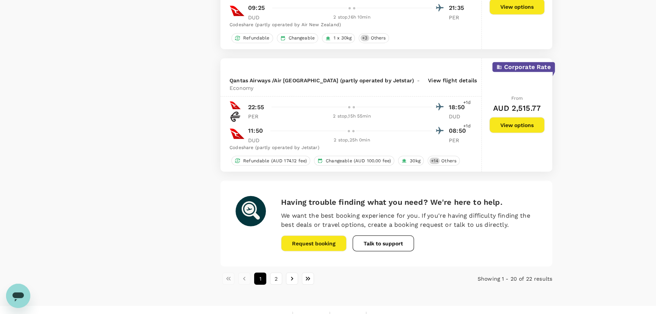
scroll to position [0, 0]
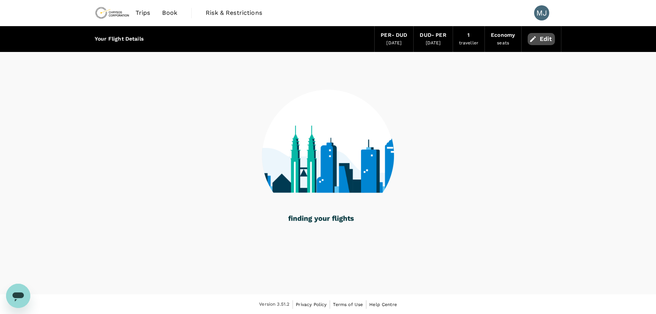
click at [546, 41] on button "Edit" at bounding box center [541, 39] width 27 height 12
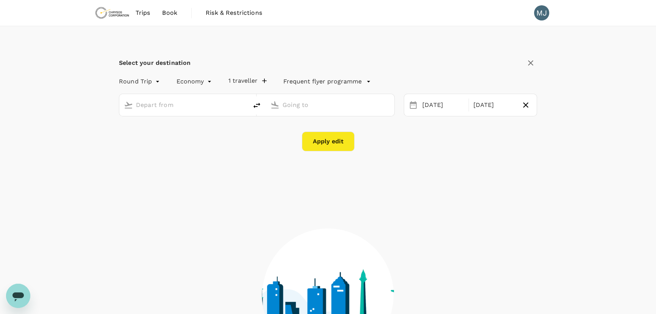
type input "[GEOGRAPHIC_DATA] ([GEOGRAPHIC_DATA])"
type input "Dunedin (DUD)"
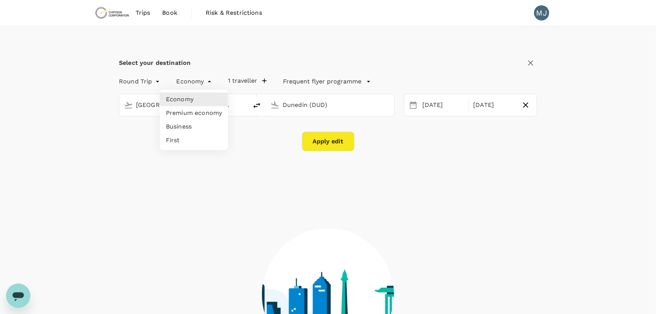
click at [202, 82] on body "Trips Book Risk & Restrictions MJ Select your destination Round Trip roundtrip …" at bounding box center [330, 210] width 661 height 421
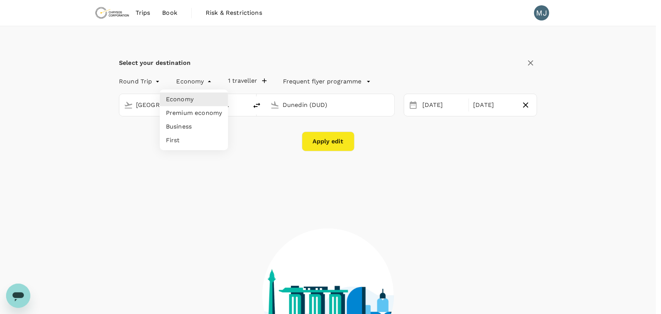
click at [183, 116] on li "Premium economy" at bounding box center [194, 113] width 68 height 14
type input "premium-economy"
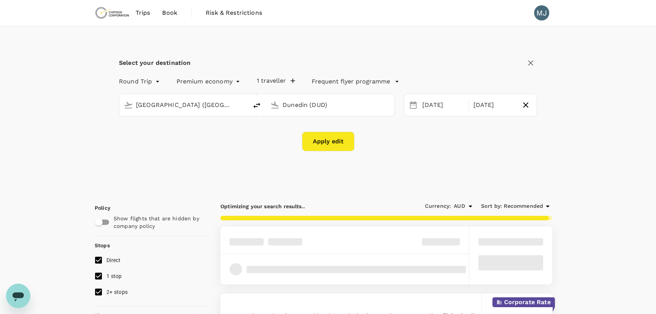
click at [327, 142] on button "Apply edit" at bounding box center [328, 141] width 53 height 20
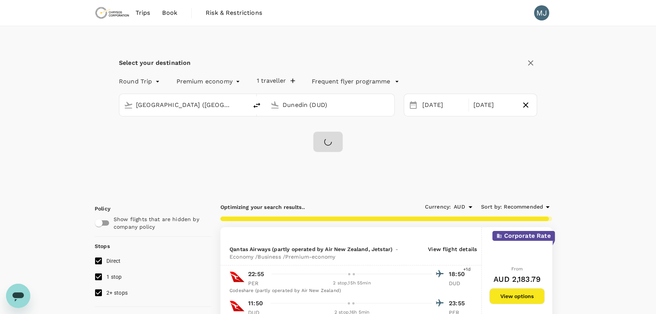
checkbox input "false"
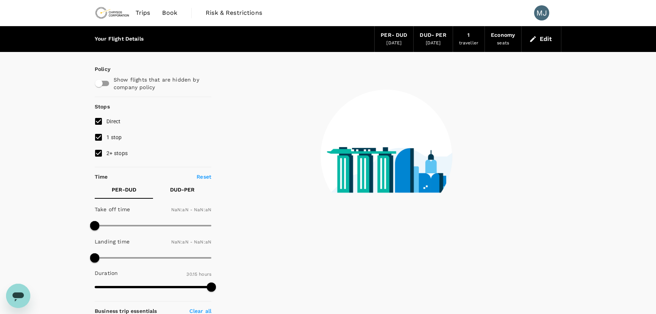
type input "1440"
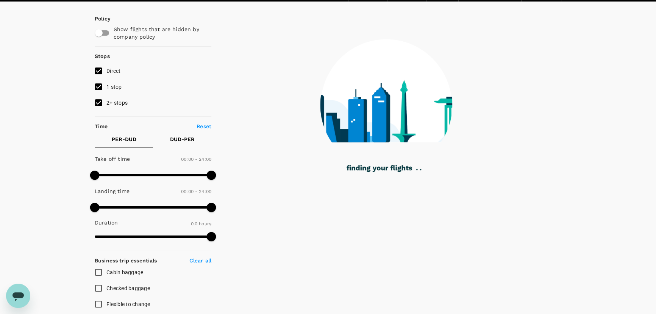
scroll to position [53, 0]
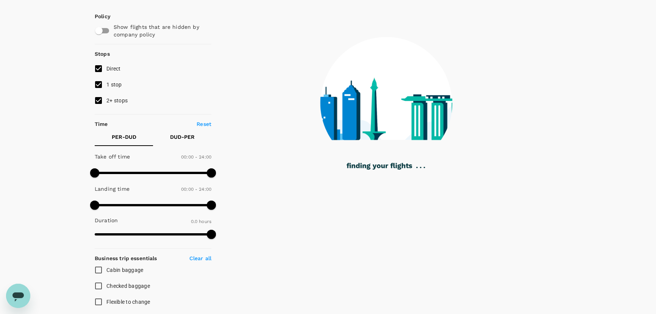
type input "1325"
checkbox input "true"
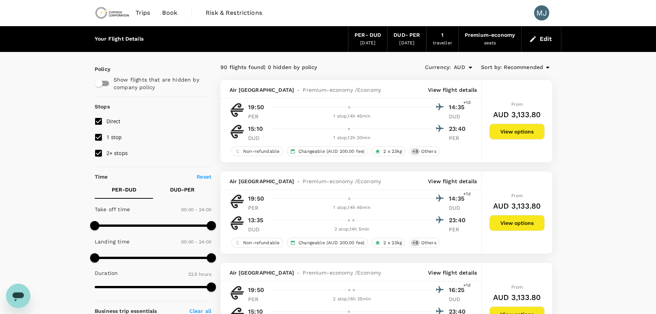
scroll to position [0, 0]
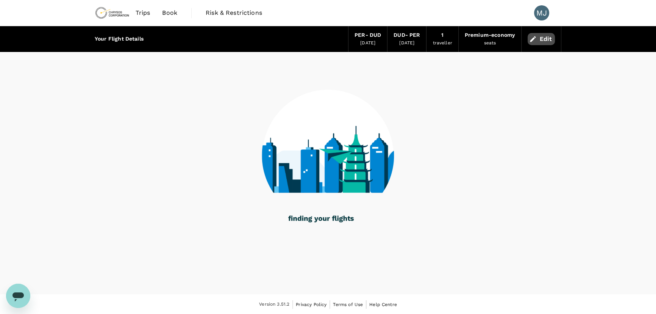
click at [545, 38] on button "Edit" at bounding box center [541, 39] width 27 height 12
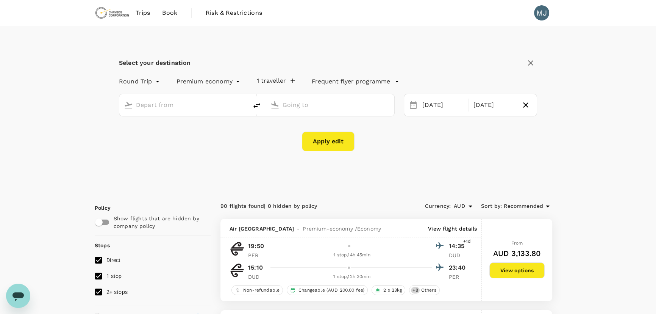
type input "premium-economy"
type input "[GEOGRAPHIC_DATA] ([GEOGRAPHIC_DATA])"
type input "Dunedin (DUD)"
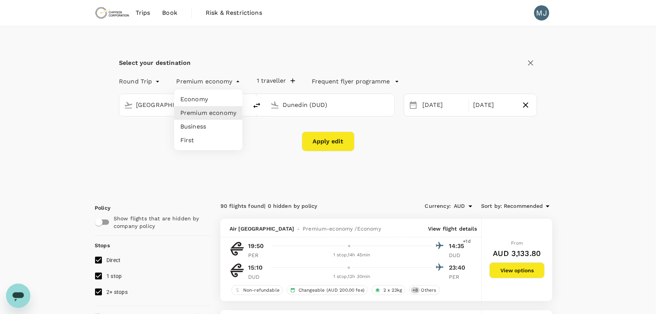
drag, startPoint x: 213, startPoint y: 99, endPoint x: 244, endPoint y: 115, distance: 35.1
click at [213, 98] on li "Economy" at bounding box center [208, 99] width 68 height 14
type input "economy"
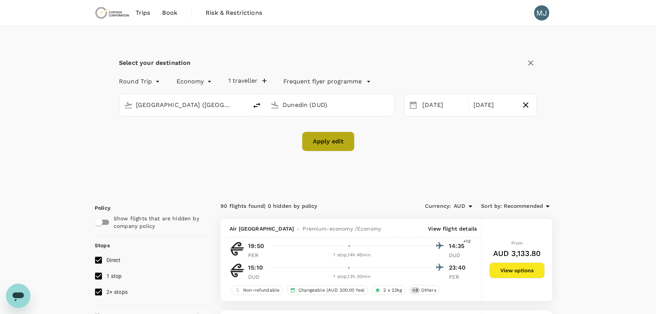
click at [326, 143] on button "Apply edit" at bounding box center [328, 141] width 53 height 20
checkbox input "false"
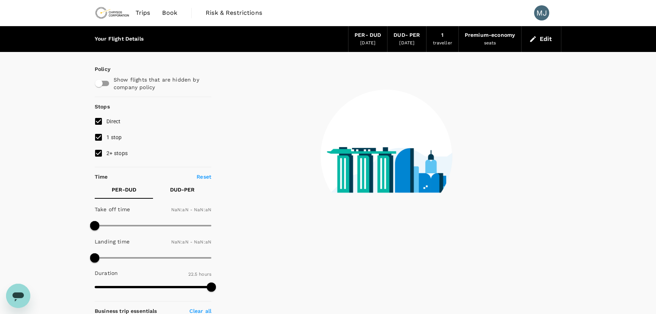
type input "1440"
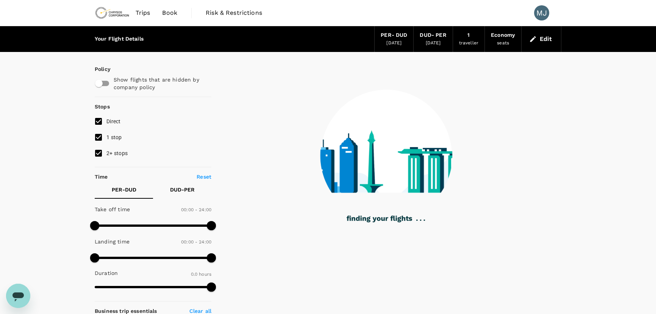
type input "1815"
checkbox input "true"
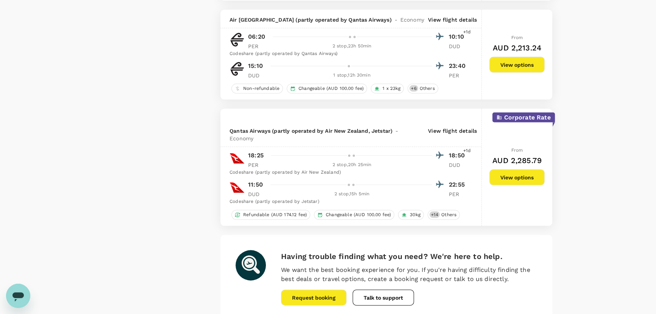
scroll to position [2011, 0]
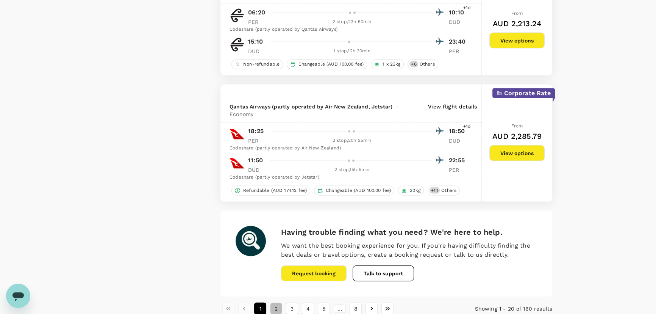
click at [278, 302] on button "2" at bounding box center [276, 308] width 12 height 12
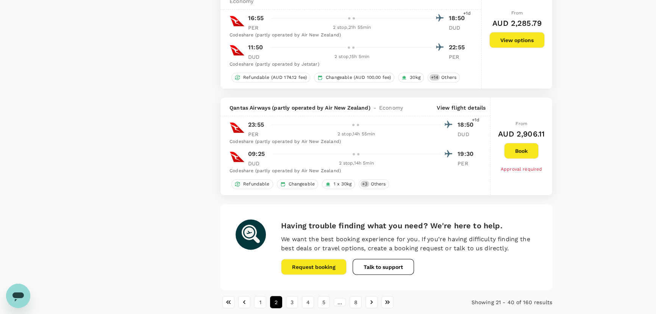
scroll to position [2130, 0]
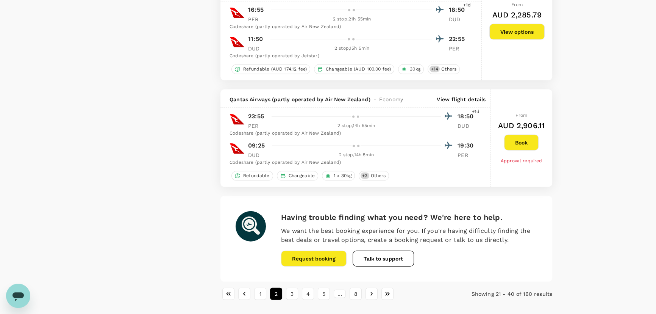
drag, startPoint x: 294, startPoint y: 266, endPoint x: 301, endPoint y: 266, distance: 6.8
click at [294, 287] on button "3" at bounding box center [292, 293] width 12 height 12
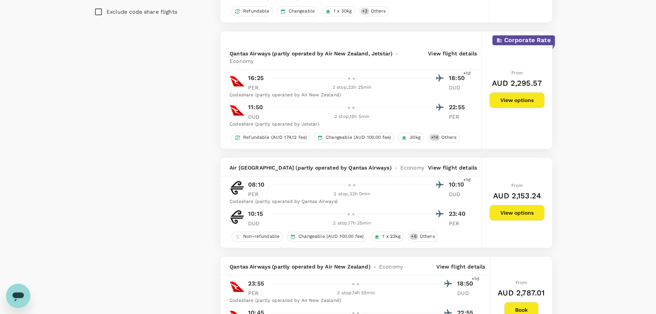
scroll to position [0, 0]
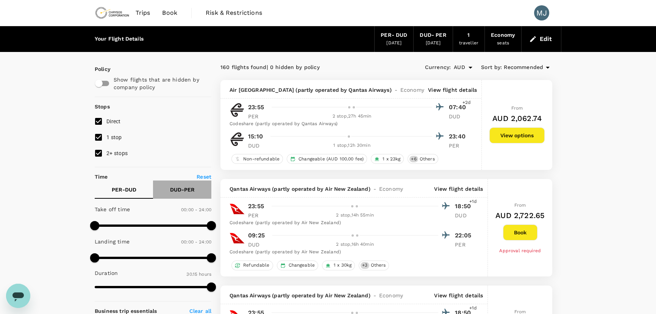
click at [176, 186] on p "DUD - PER" at bounding box center [182, 190] width 25 height 8
click at [189, 190] on p "DUD - PER" at bounding box center [182, 190] width 25 height 8
drag, startPoint x: 95, startPoint y: 223, endPoint x: 151, endPoint y: 231, distance: 56.6
click at [151, 230] on span at bounding box center [150, 225] width 9 height 9
type input "750"
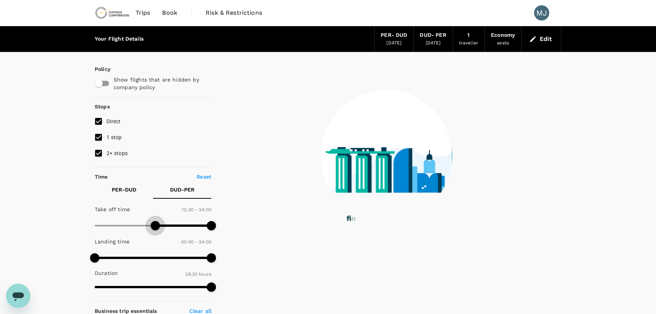
drag, startPoint x: 151, startPoint y: 231, endPoint x: 156, endPoint y: 231, distance: 5.3
click at [156, 230] on span at bounding box center [155, 225] width 9 height 9
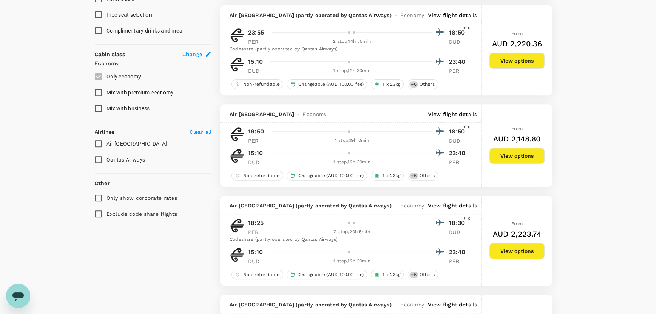
scroll to position [367, 0]
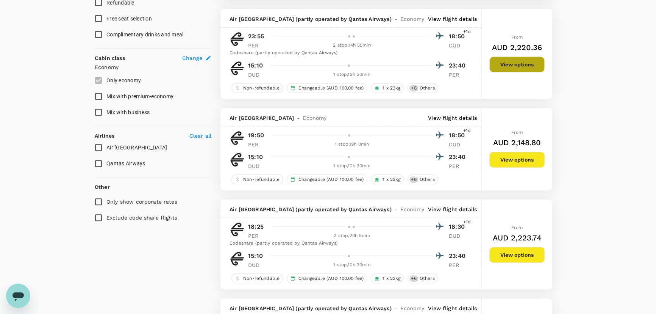
click at [507, 67] on button "View options" at bounding box center [516, 64] width 55 height 16
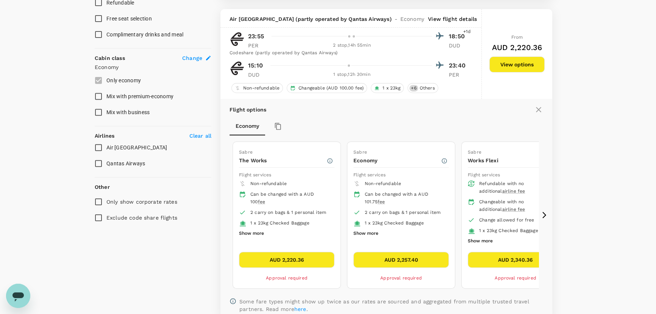
scroll to position [377, 0]
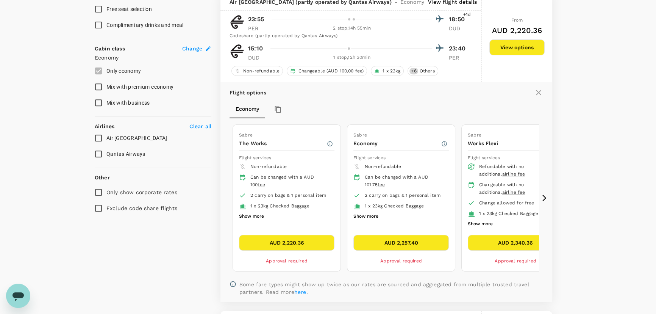
click at [316, 245] on button "AUD 2,220.36" at bounding box center [286, 242] width 95 height 16
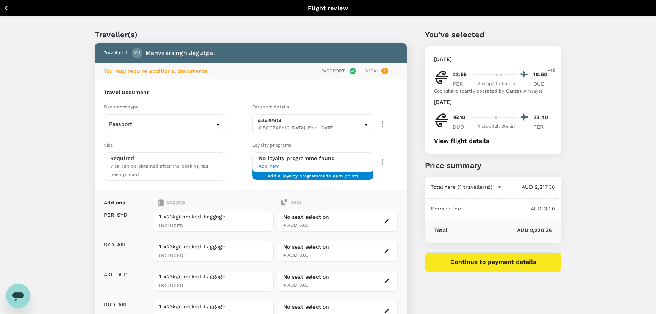
click at [458, 259] on button "Continue to payment details" at bounding box center [493, 262] width 136 height 20
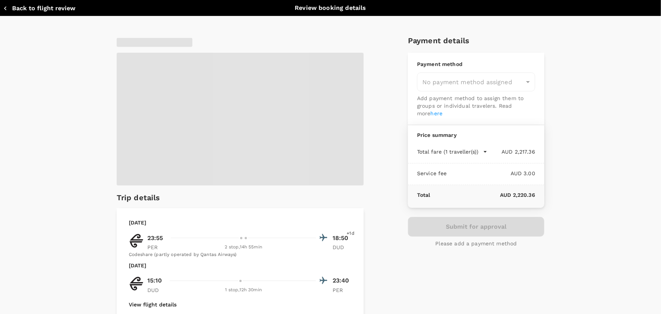
type input "9c4289b1-14a3-4119-8736-521306e5ca8f"
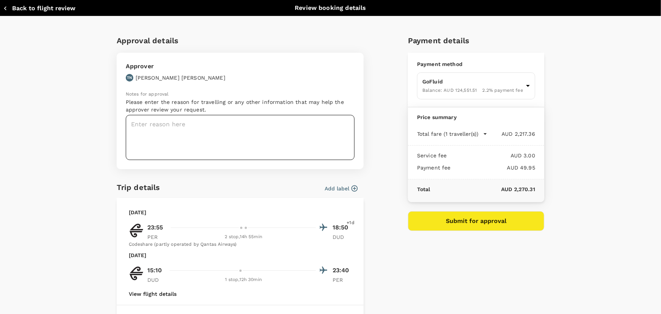
click at [248, 143] on textarea at bounding box center [240, 137] width 229 height 45
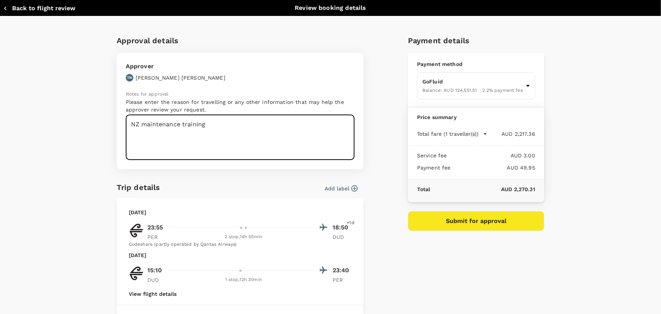
type textarea "NZ maintenance training"
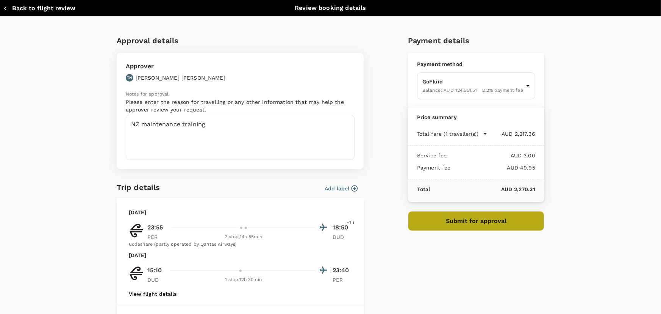
click at [478, 220] on button "Submit for approval" at bounding box center [476, 221] width 136 height 20
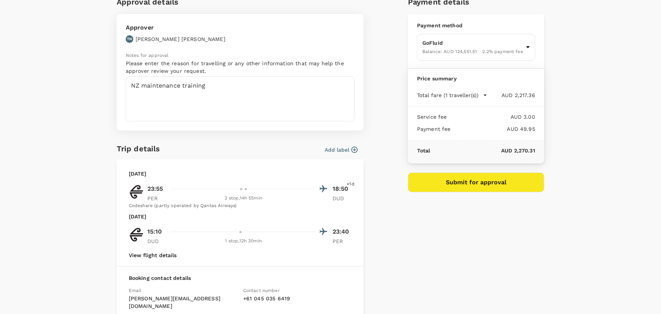
scroll to position [26, 0]
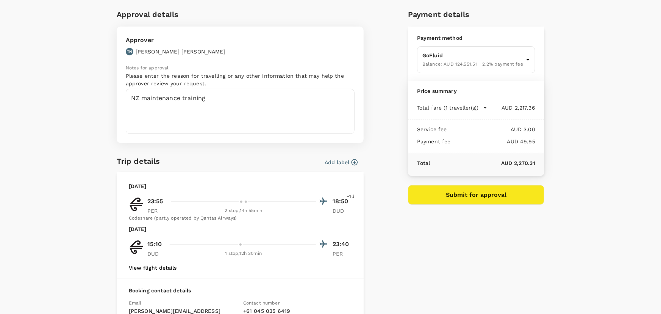
click at [473, 187] on button "Submit for approval" at bounding box center [476, 195] width 136 height 20
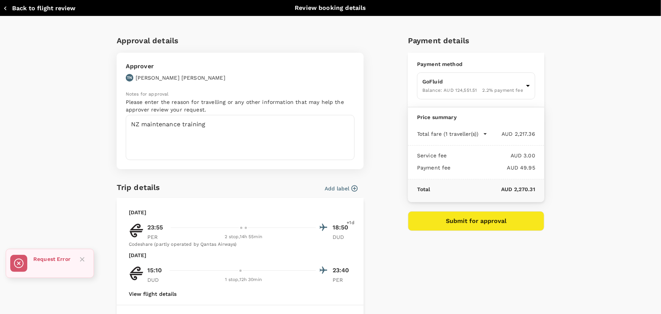
scroll to position [0, 0]
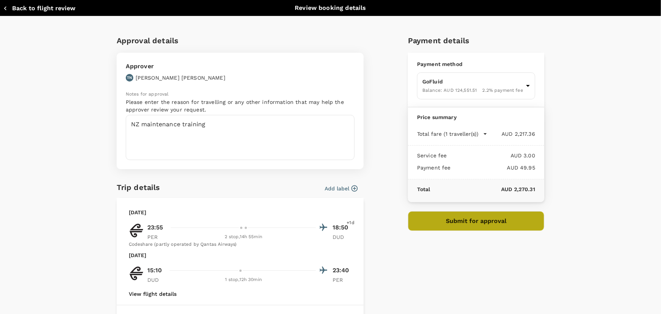
click at [503, 221] on button "Submit for approval" at bounding box center [476, 221] width 136 height 20
